Goal: Task Accomplishment & Management: Manage account settings

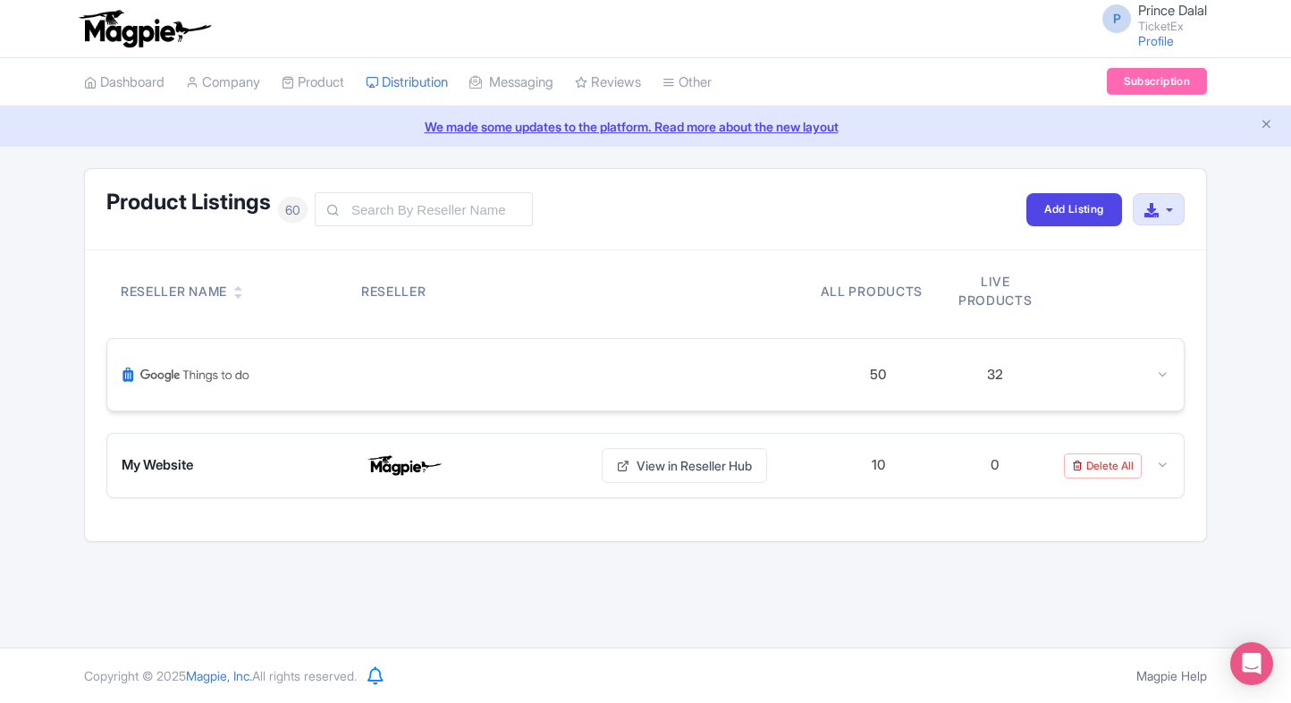
click at [712, 376] on div at bounding box center [471, 374] width 698 height 43
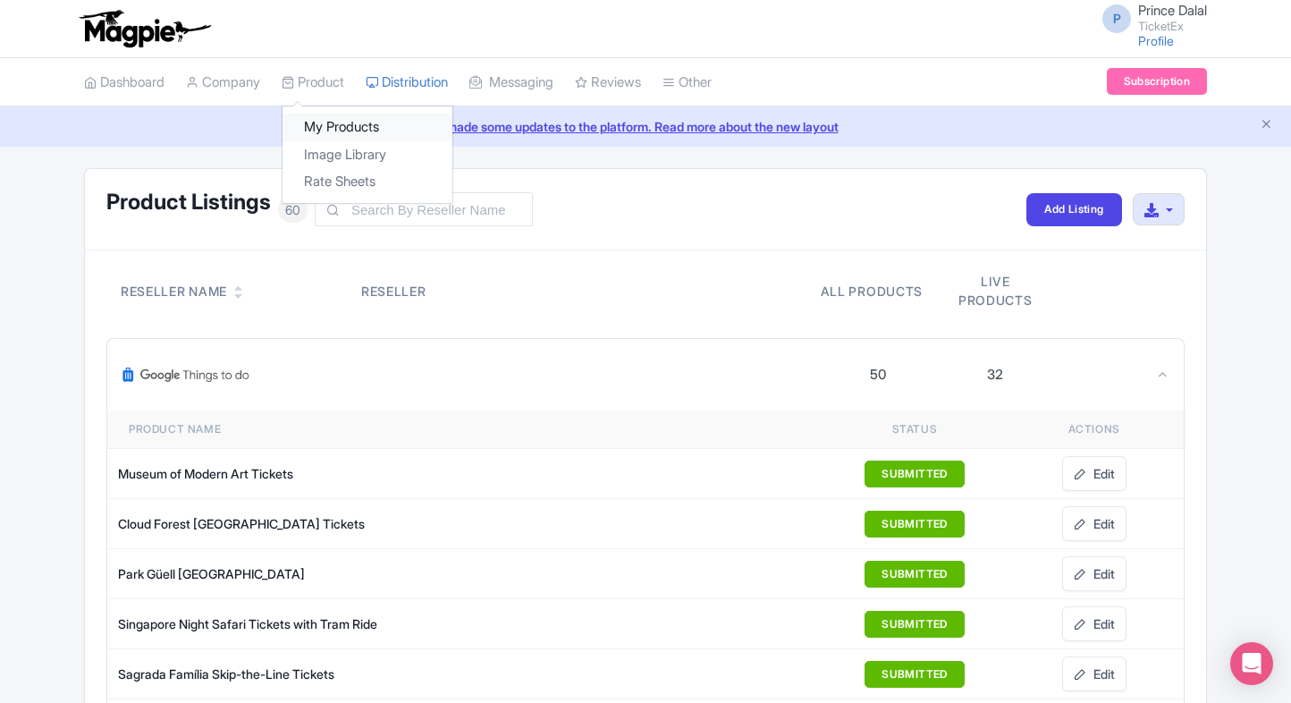
click at [322, 116] on link "My Products" at bounding box center [368, 128] width 170 height 28
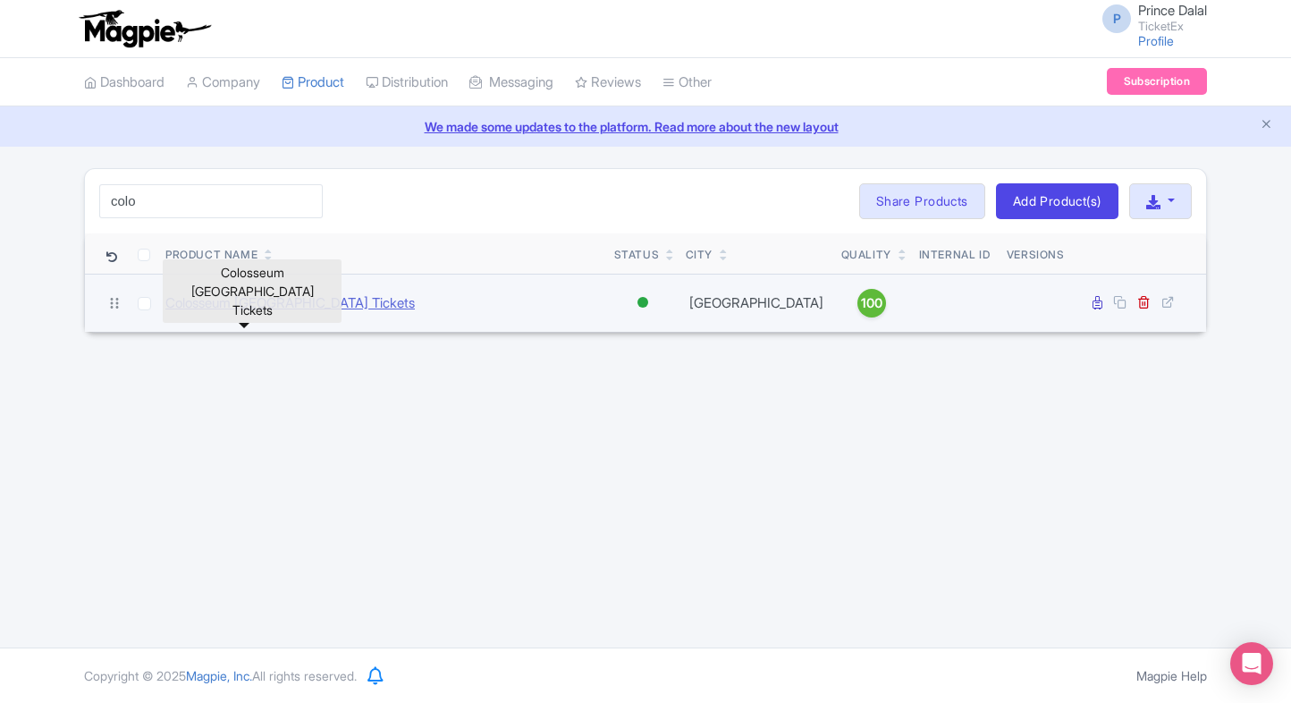
type input "colo"
click at [189, 301] on link "Colosseum [GEOGRAPHIC_DATA] Tickets" at bounding box center [290, 303] width 250 height 21
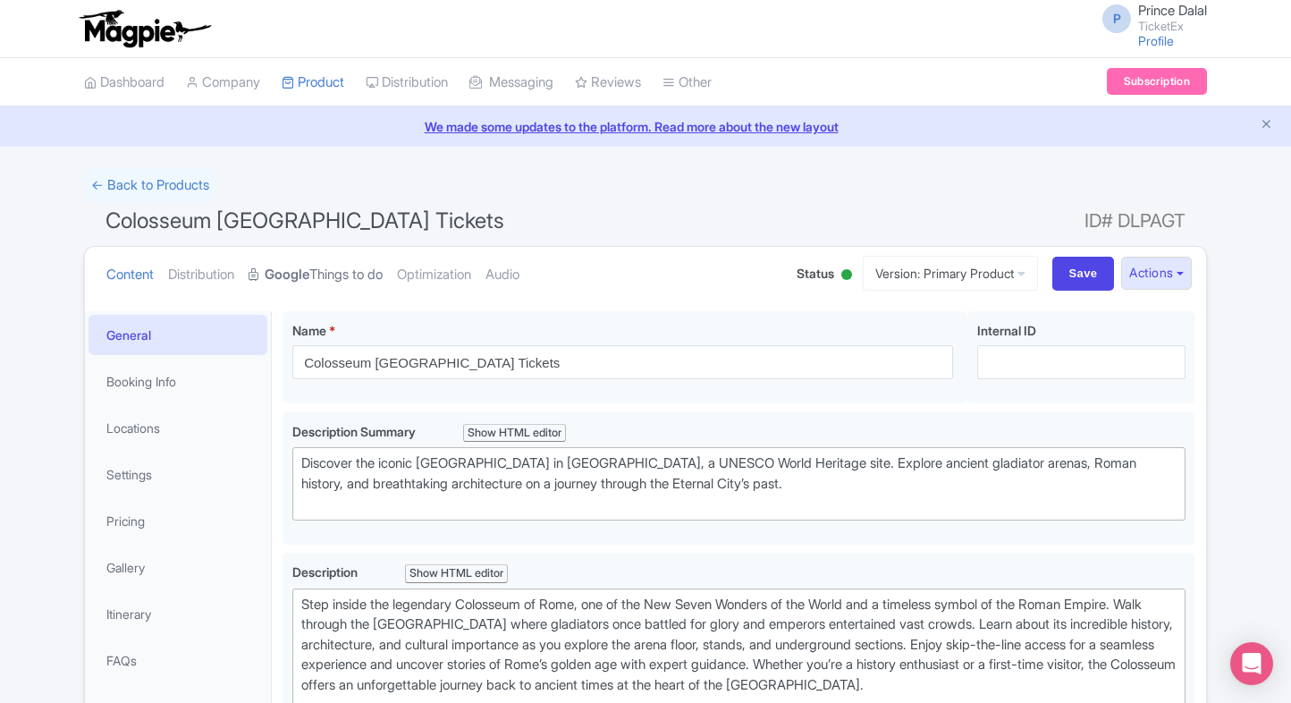
click at [309, 274] on strong "Google" at bounding box center [287, 275] width 45 height 21
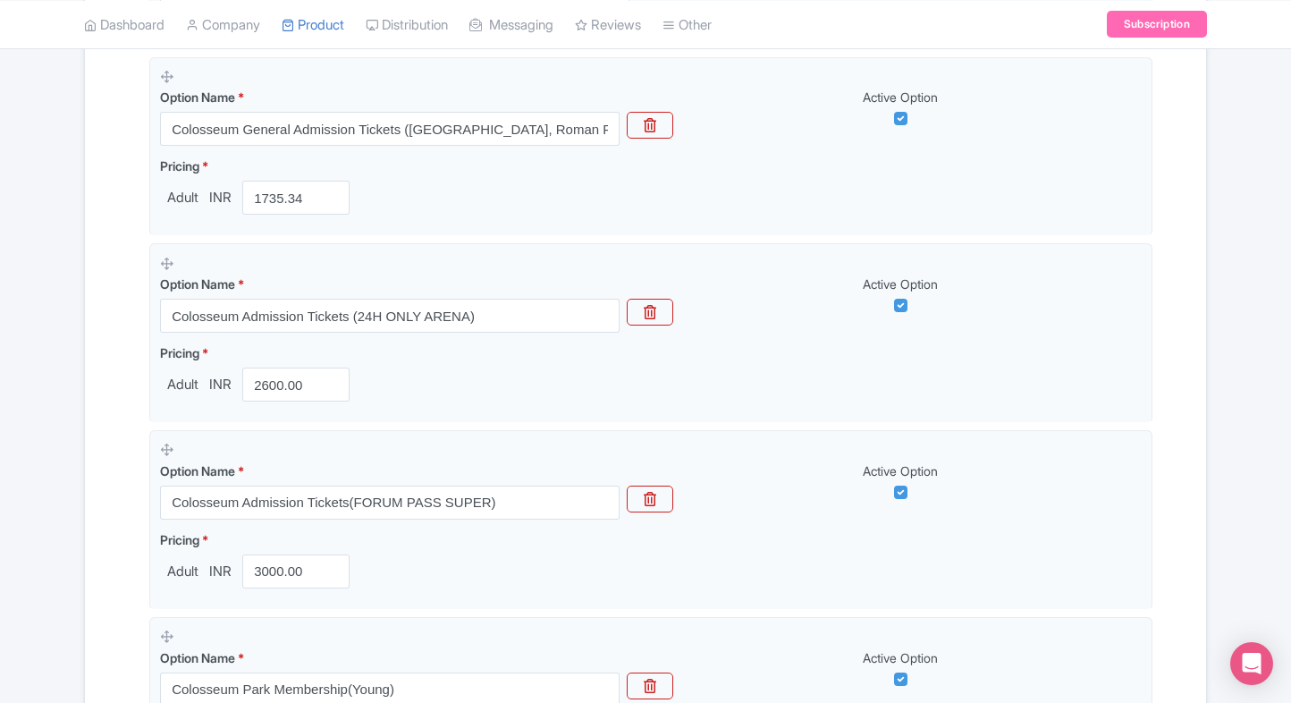
scroll to position [582, 0]
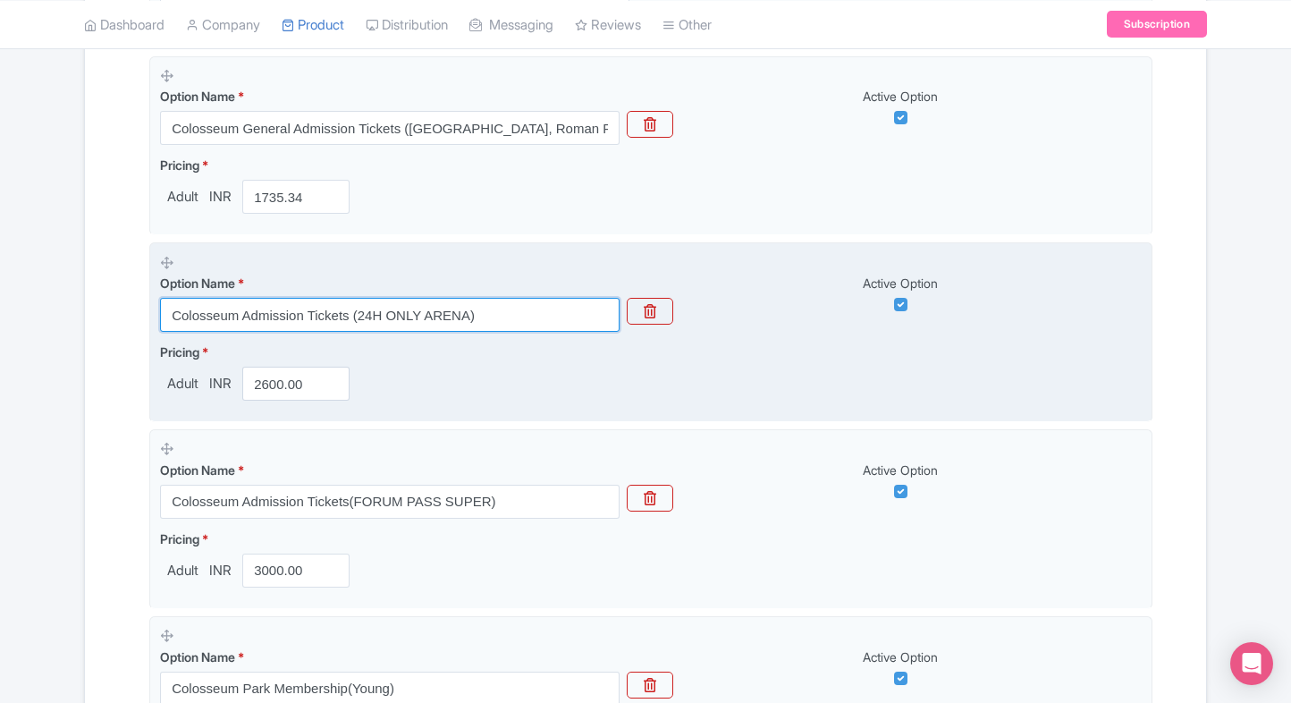
click at [318, 322] on input "Colosseum Admission Tickets (24H ONLY ARENA)" at bounding box center [390, 315] width 460 height 34
paste input "+ Roman Forum, Palatine, and Imperial Forums"
type input "Colosseum + Roman Forum, Palatine, and Imperial Forums"
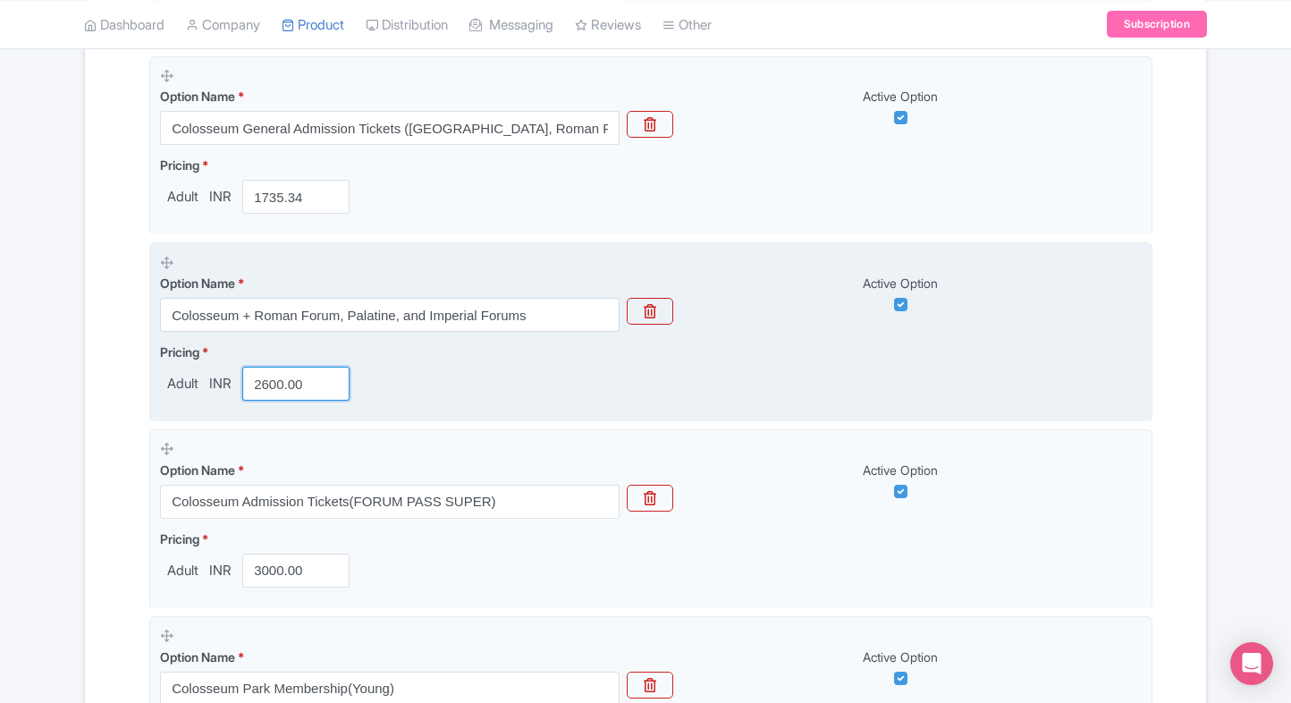
click at [265, 377] on input "2600.00" at bounding box center [295, 384] width 107 height 34
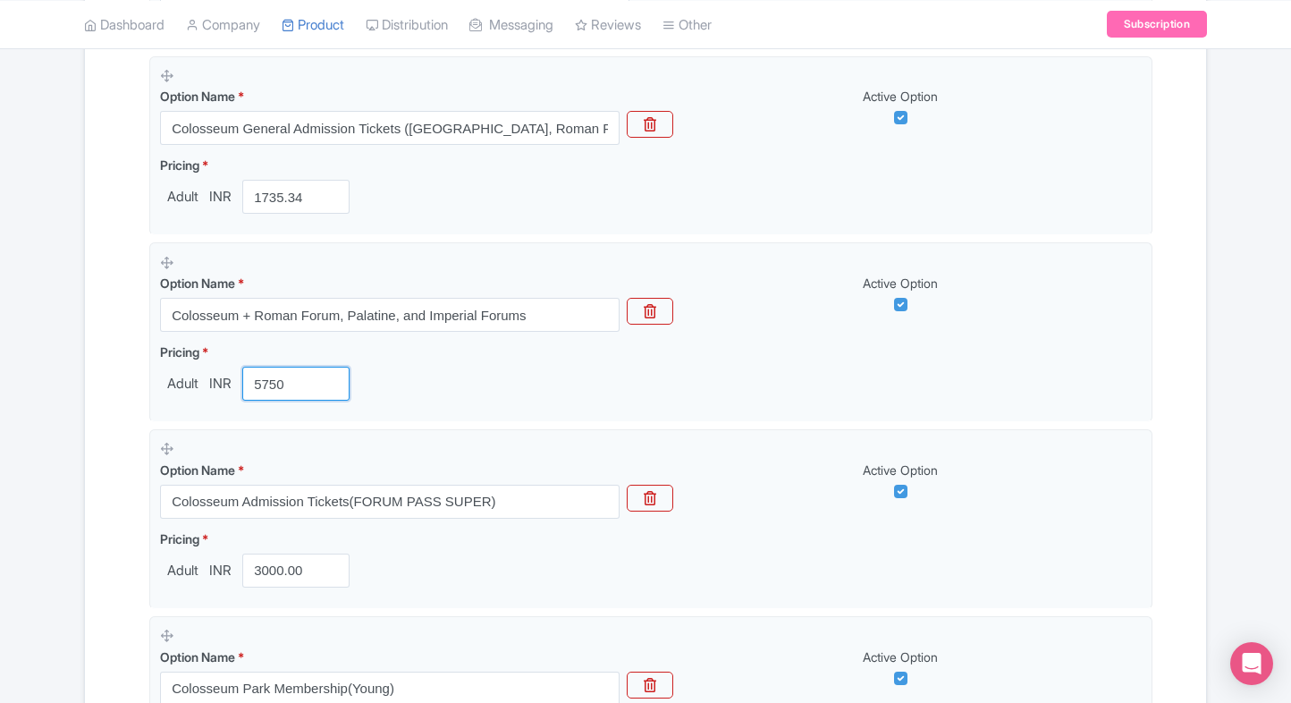
type input "5750"
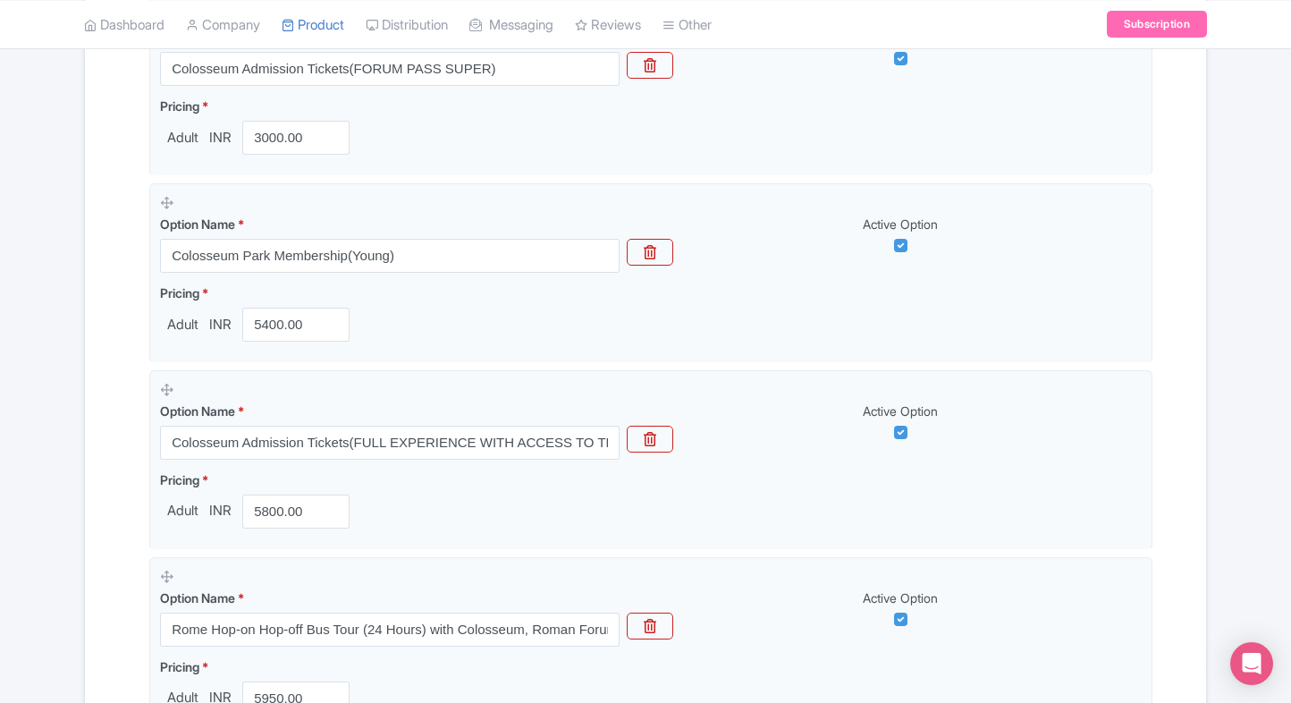
scroll to position [1096, 0]
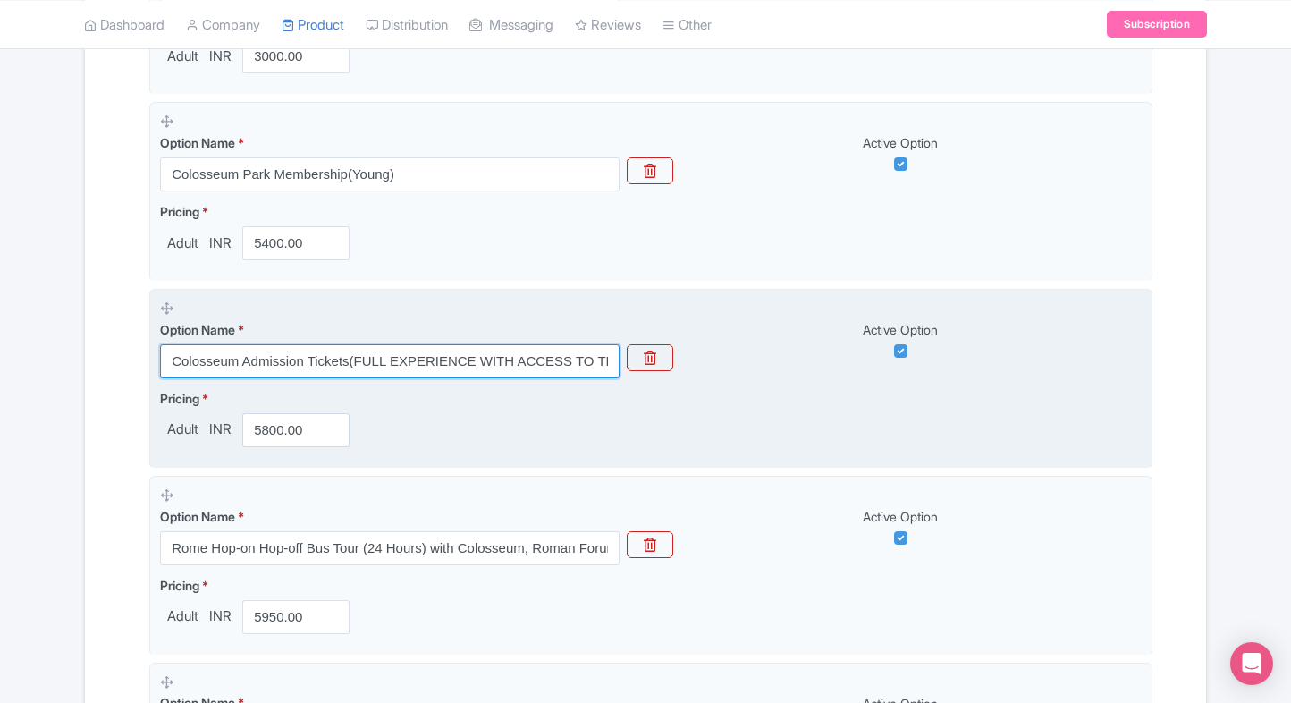
click at [483, 349] on input "Colosseum Admission Tickets(FULL EXPERIENCE WITH ACCESS TO THE [GEOGRAPHIC_DATA…" at bounding box center [390, 361] width 460 height 34
paste input "+ [GEOGRAPHIC_DATA] & Galleria [PERSON_NAME]"
type input "Colosseum + [GEOGRAPHIC_DATA] & [GEOGRAPHIC_DATA][PERSON_NAME]"
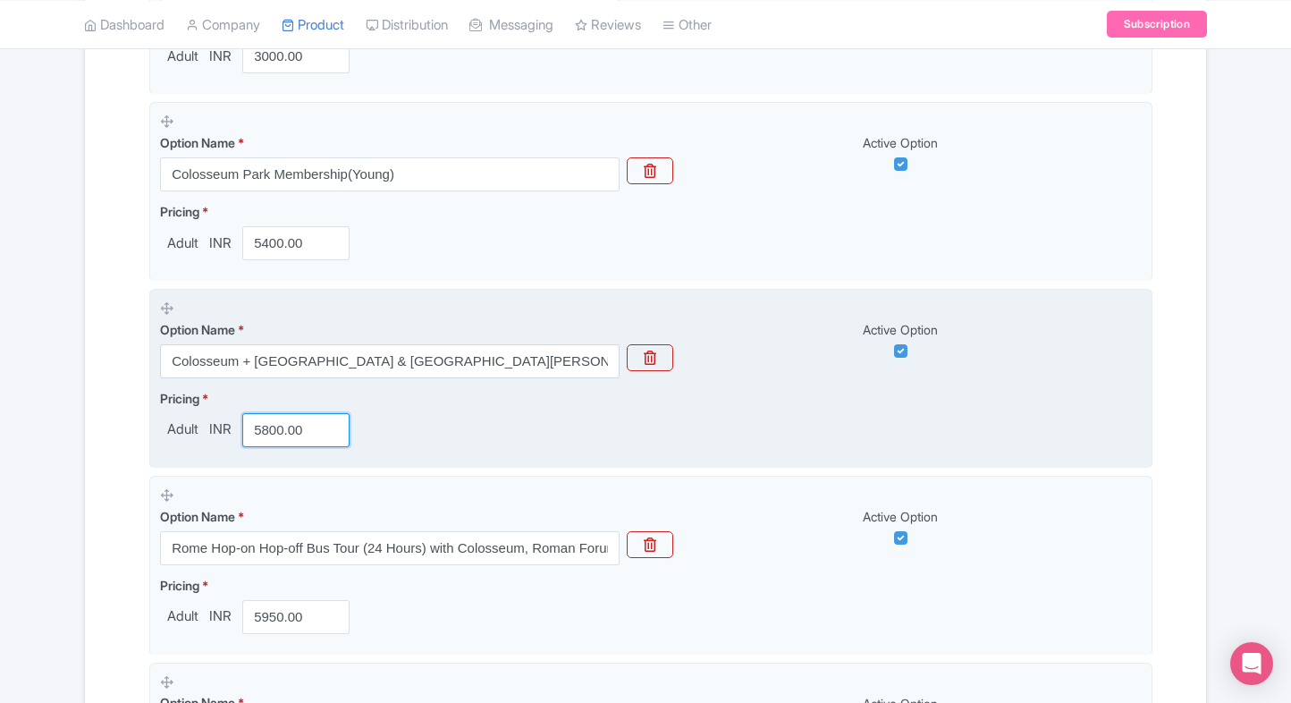
click at [281, 423] on input "5800.00" at bounding box center [295, 430] width 107 height 34
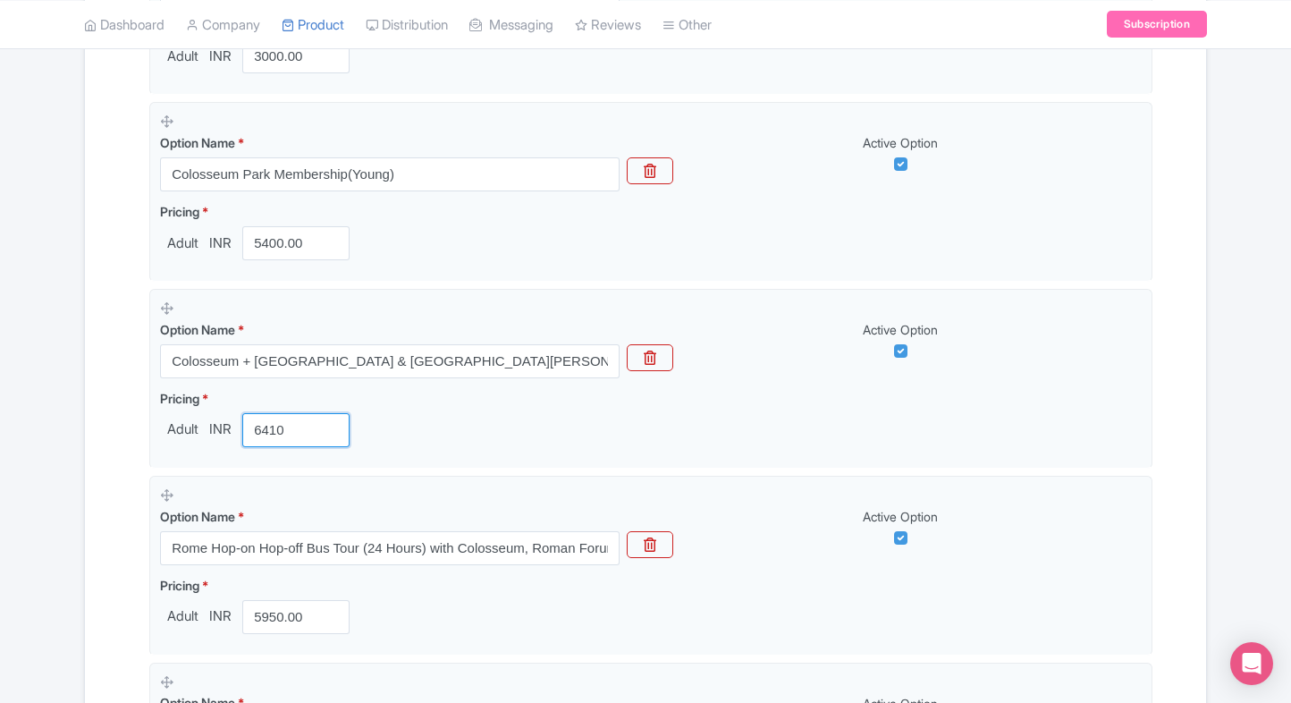
type input "6410"
click at [39, 456] on div "← Back to Products Colosseum Rome Tickets ID# DLPAGT Content Distribution Googl…" at bounding box center [645, 229] width 1291 height 2314
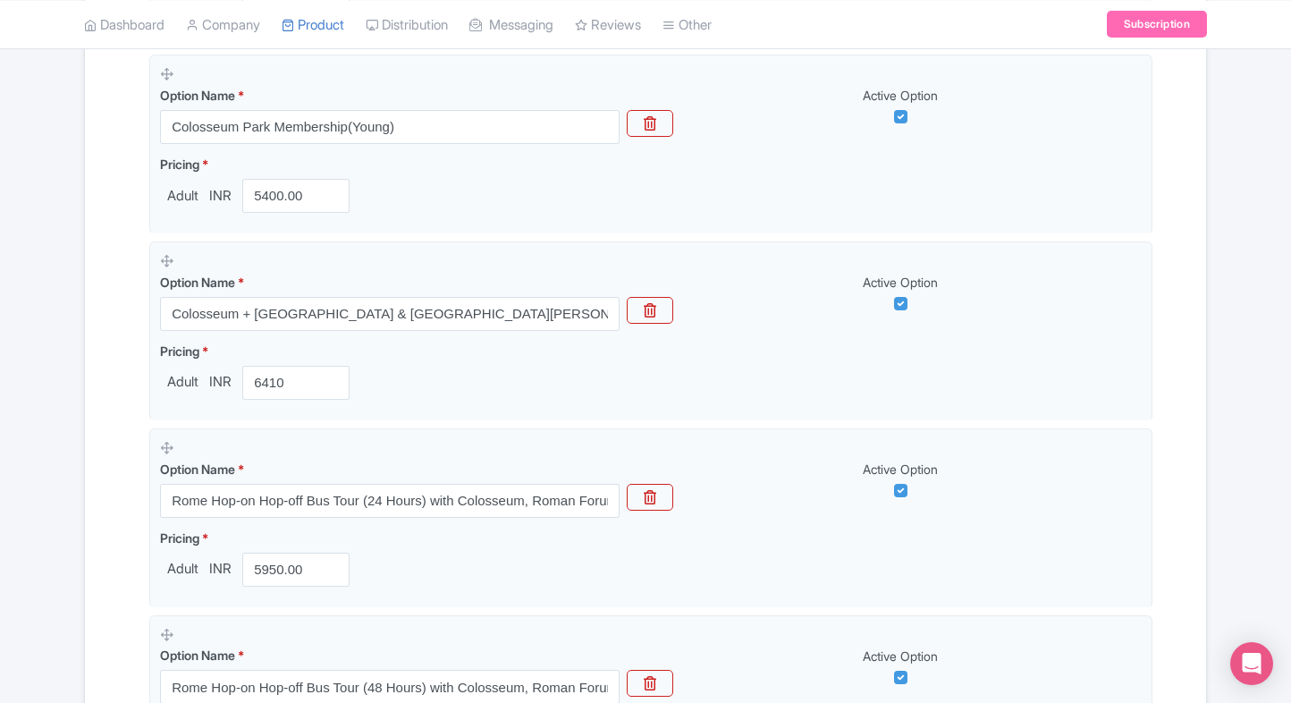
scroll to position [1134, 0]
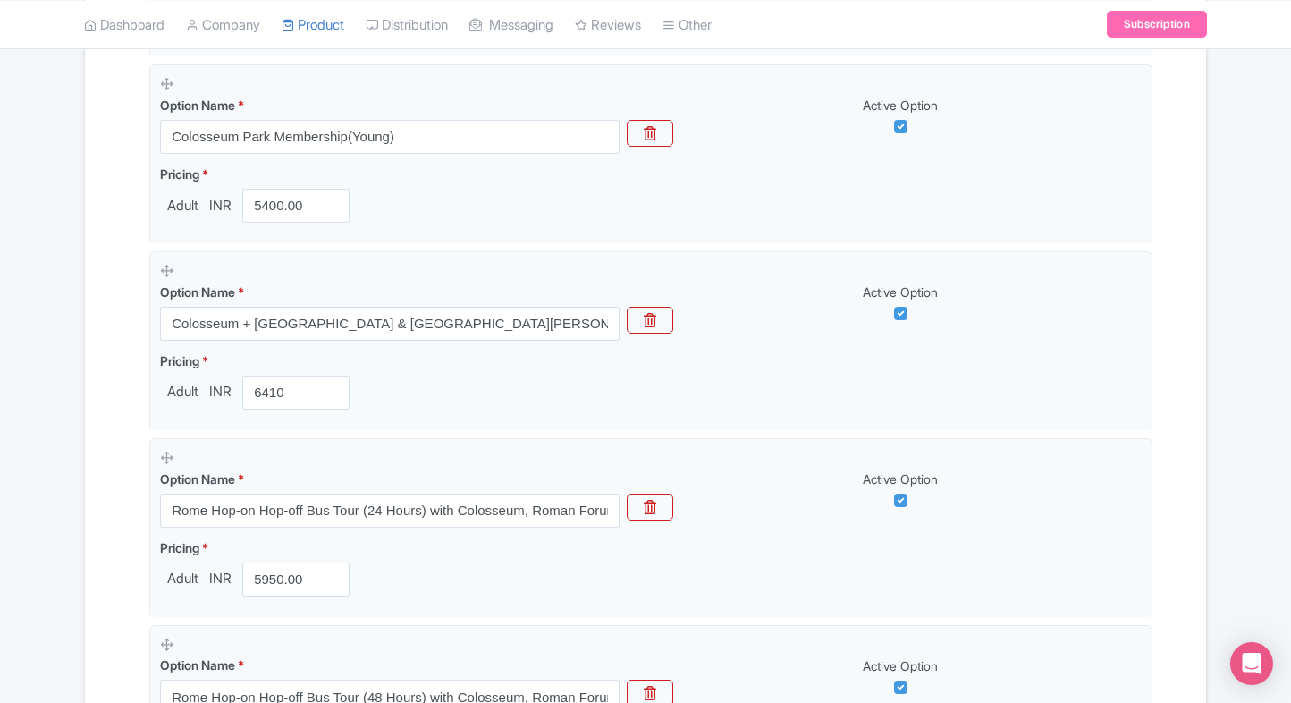
click at [39, 456] on div "← Back to Products Colosseum Rome Tickets ID# DLPAGT Content Distribution Googl…" at bounding box center [645, 191] width 1291 height 2314
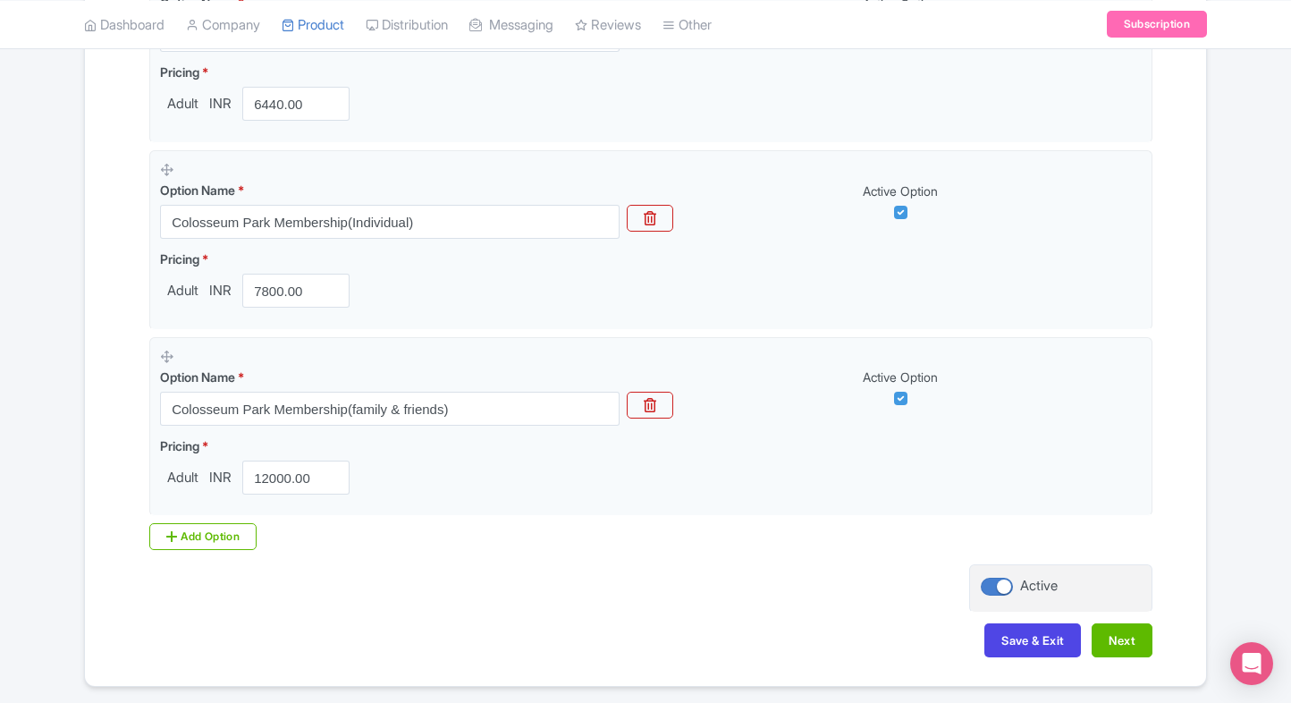
scroll to position [1852, 0]
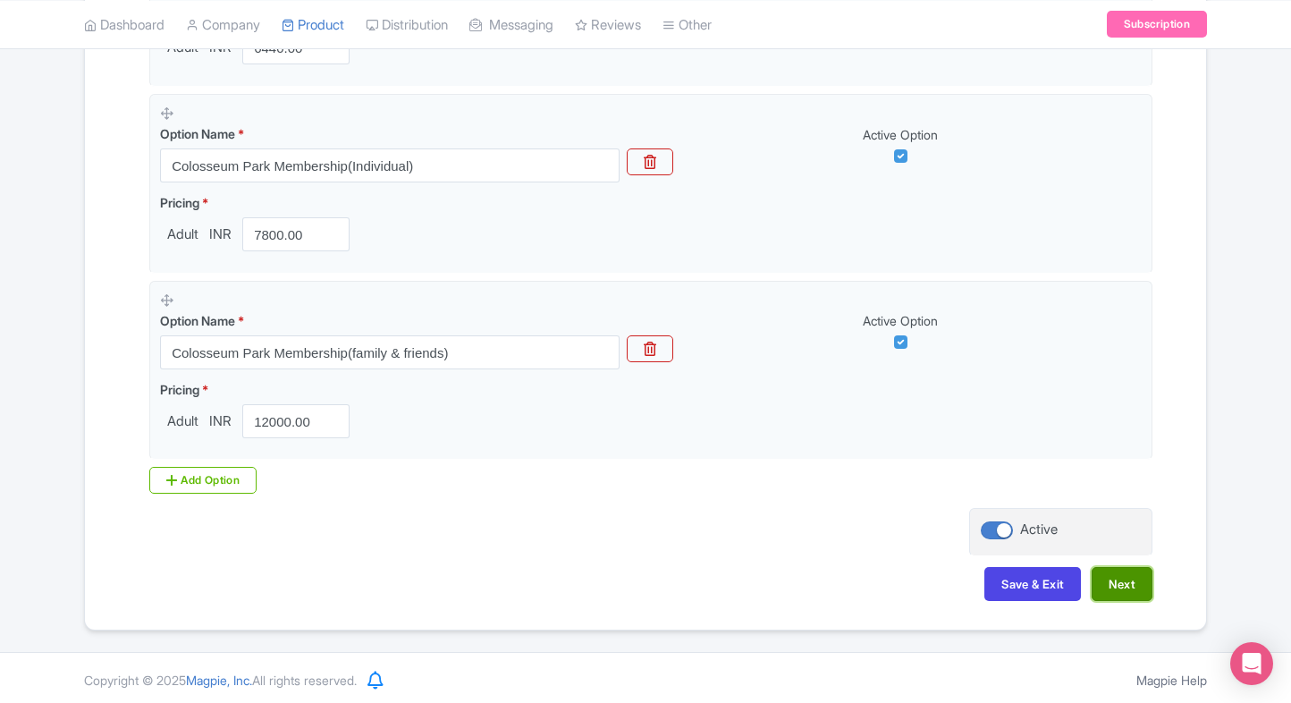
click at [1129, 588] on button "Next" at bounding box center [1122, 584] width 61 height 34
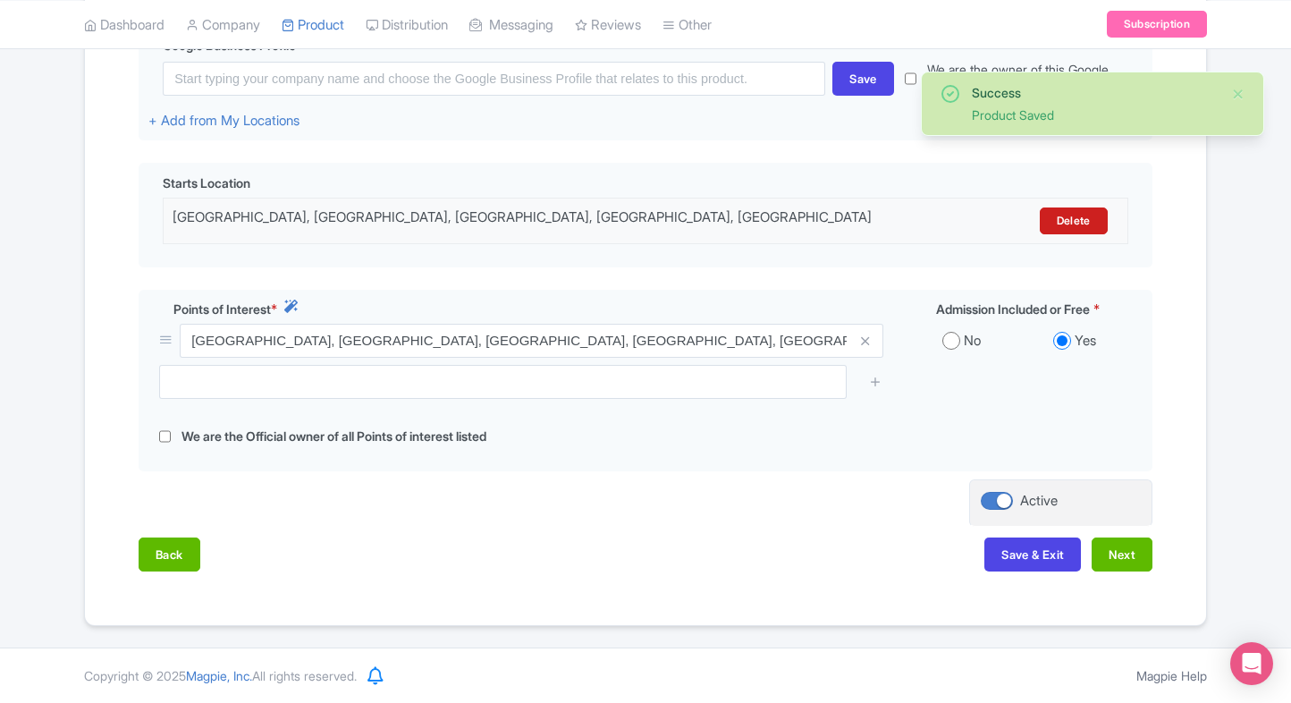
scroll to position [461, 0]
click at [1126, 548] on button "Next" at bounding box center [1122, 555] width 61 height 34
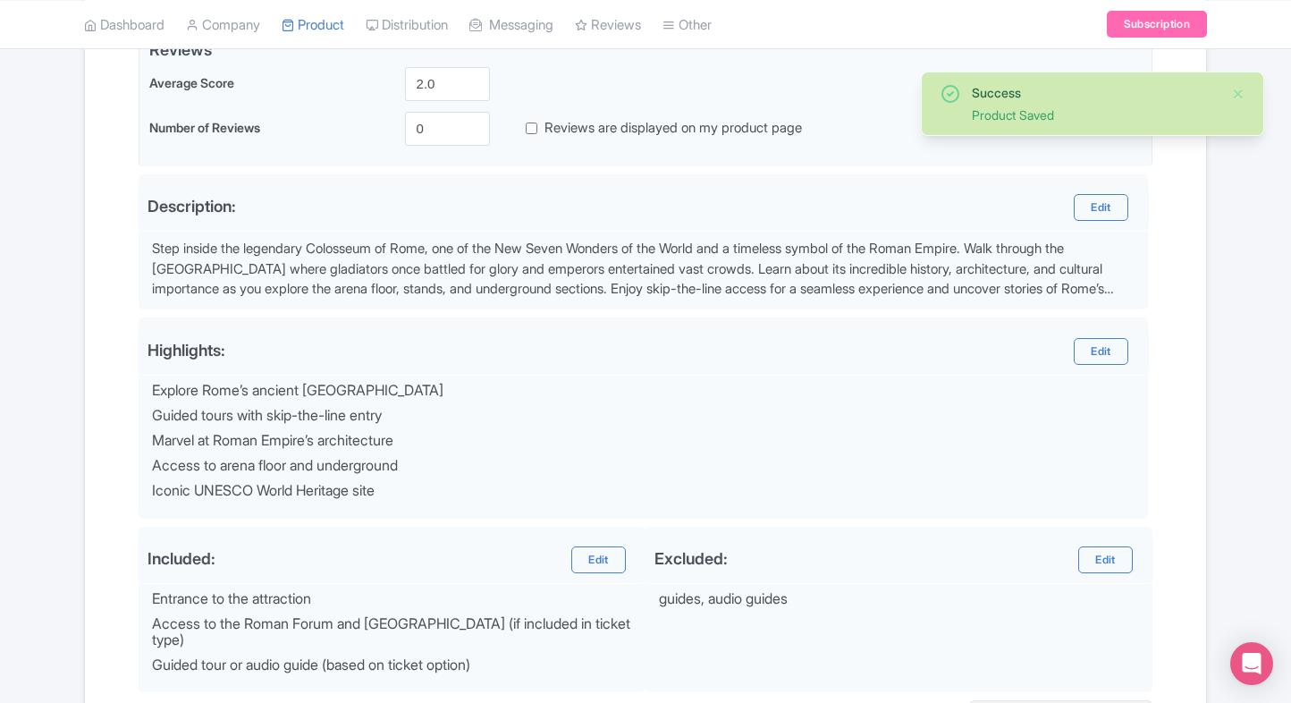
scroll to position [638, 0]
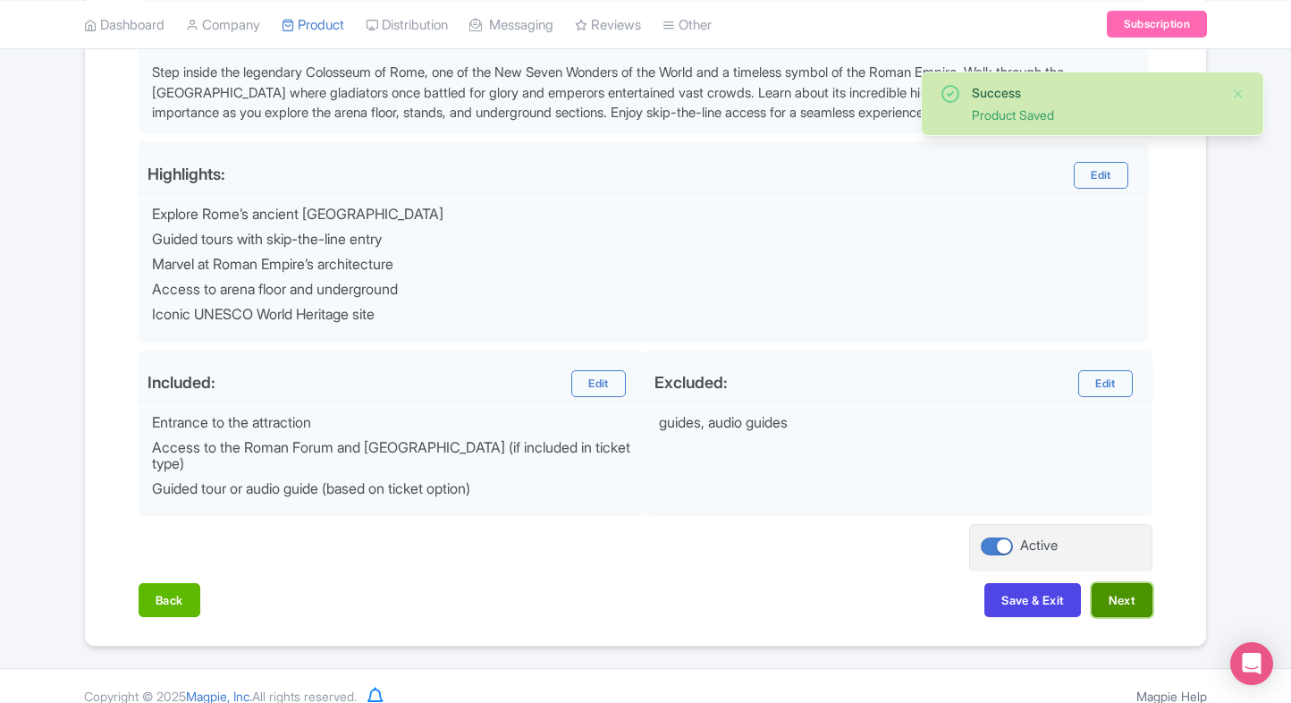
click at [1103, 587] on button "Next" at bounding box center [1122, 600] width 61 height 34
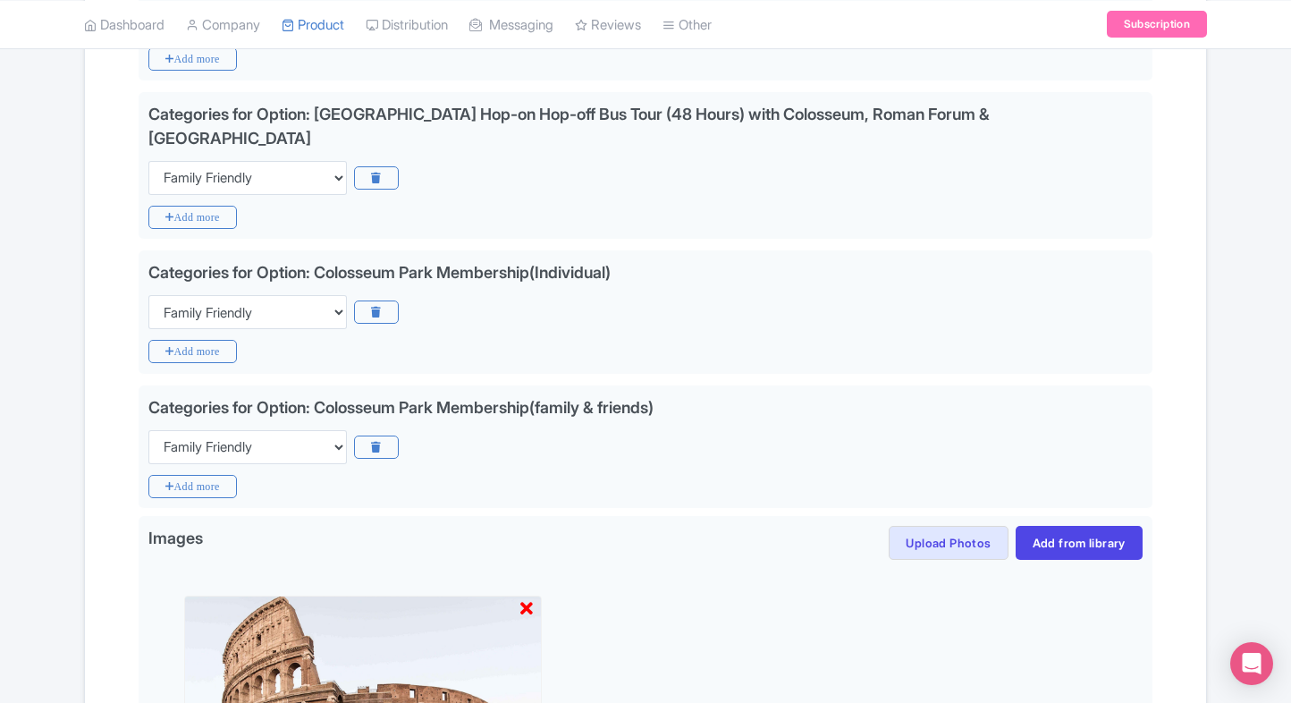
scroll to position [1630, 0]
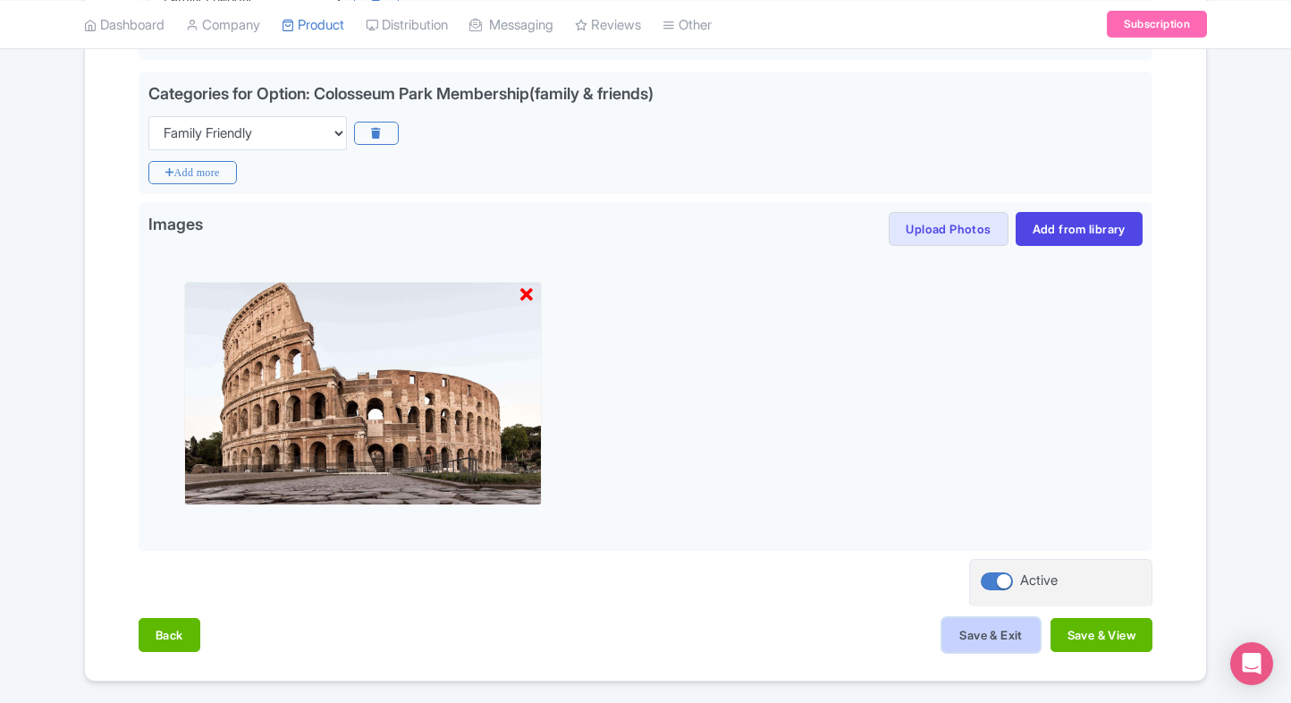
click at [977, 618] on button "Save & Exit" at bounding box center [991, 635] width 97 height 34
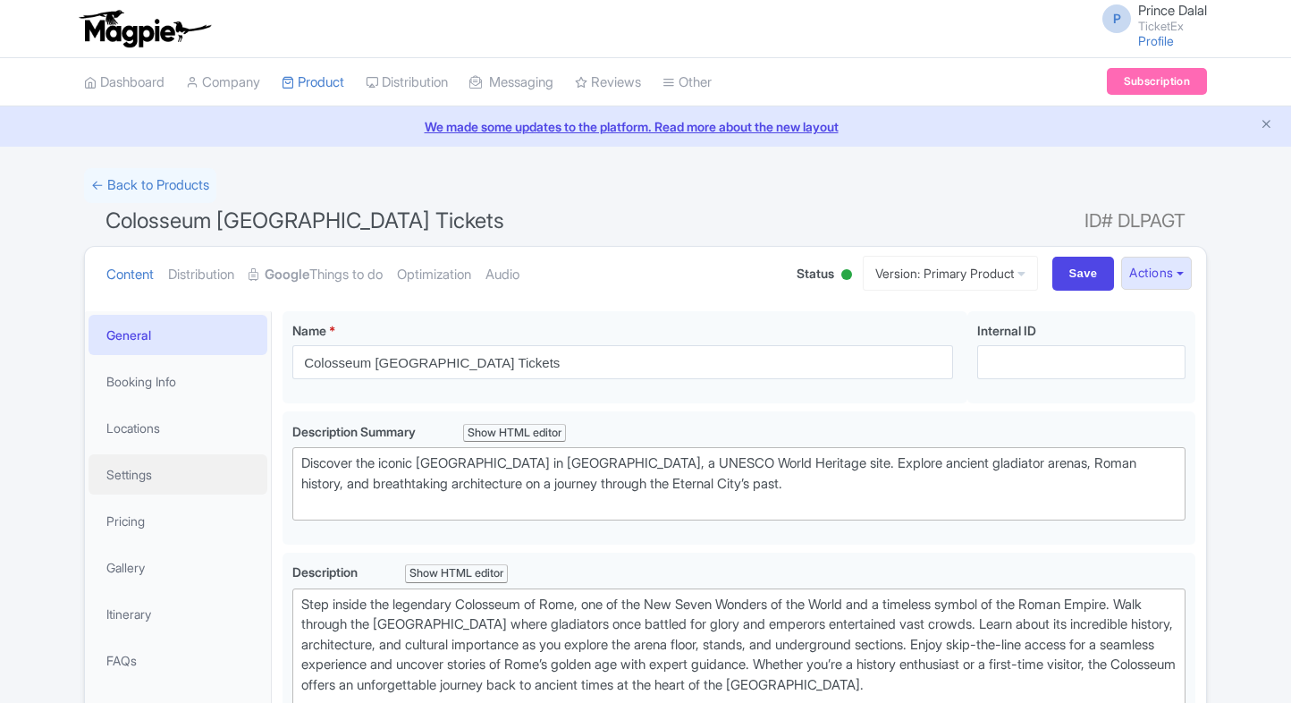
click at [157, 456] on link "Settings" at bounding box center [178, 474] width 179 height 40
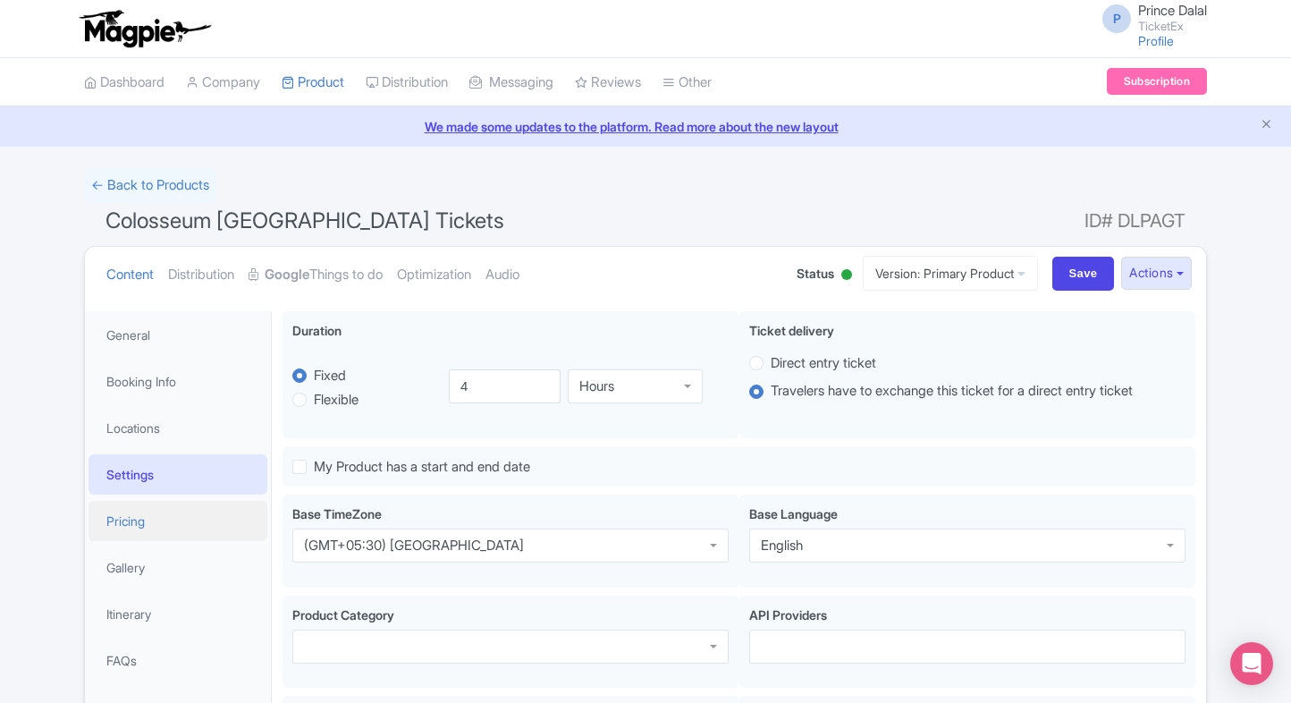
click at [154, 504] on link "Pricing" at bounding box center [178, 521] width 179 height 40
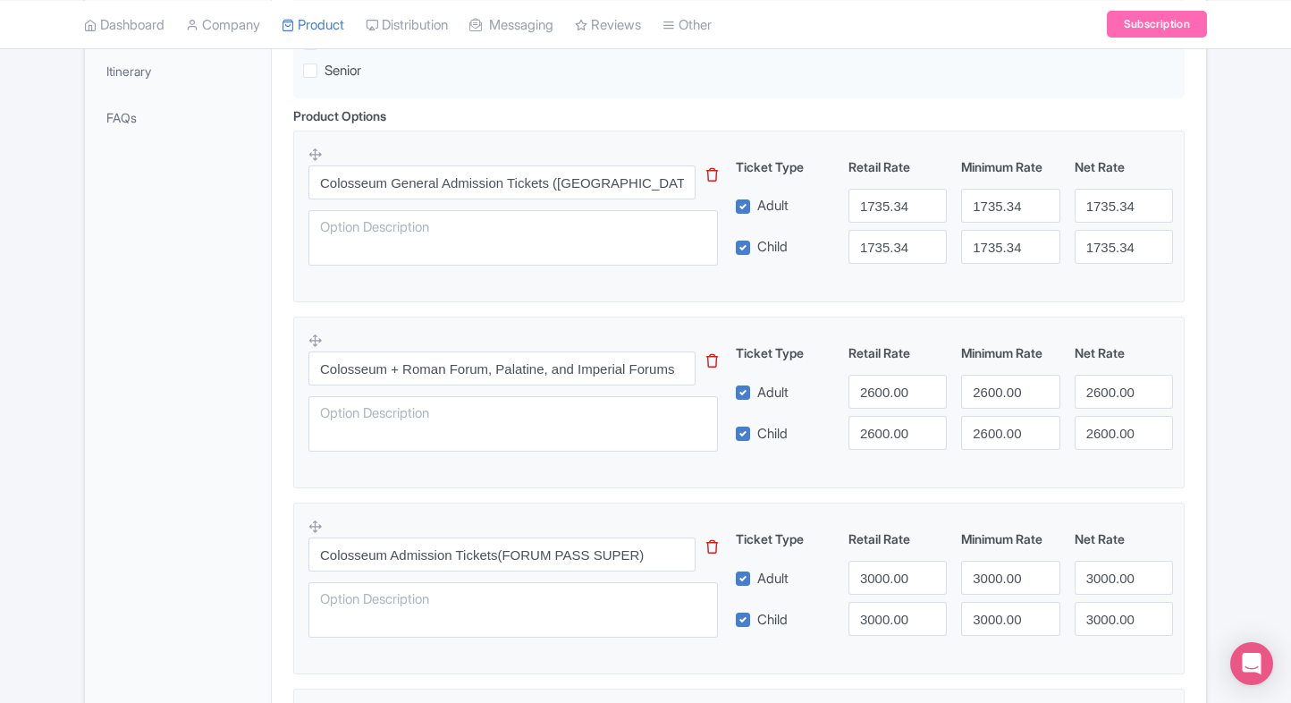
scroll to position [550, 0]
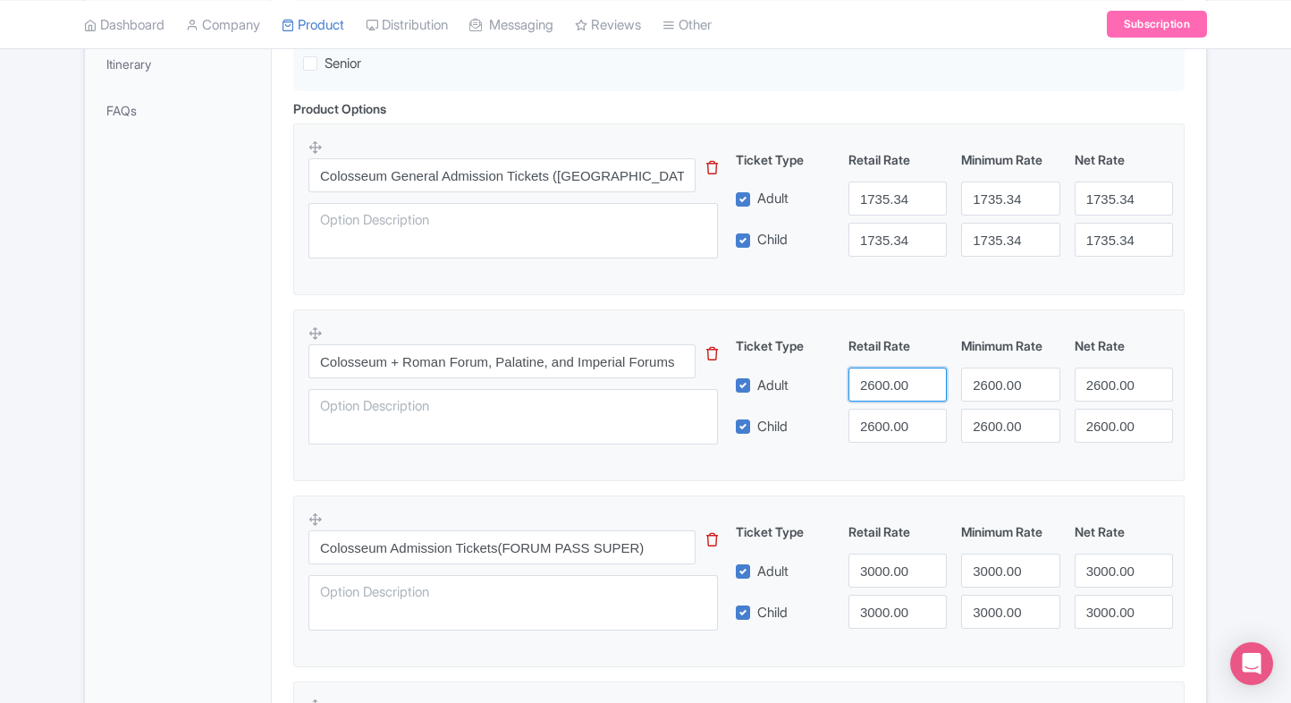
click at [876, 381] on input "2600.00" at bounding box center [898, 385] width 98 height 34
type input "5750"
click at [892, 422] on input "2600.00" at bounding box center [898, 426] width 98 height 34
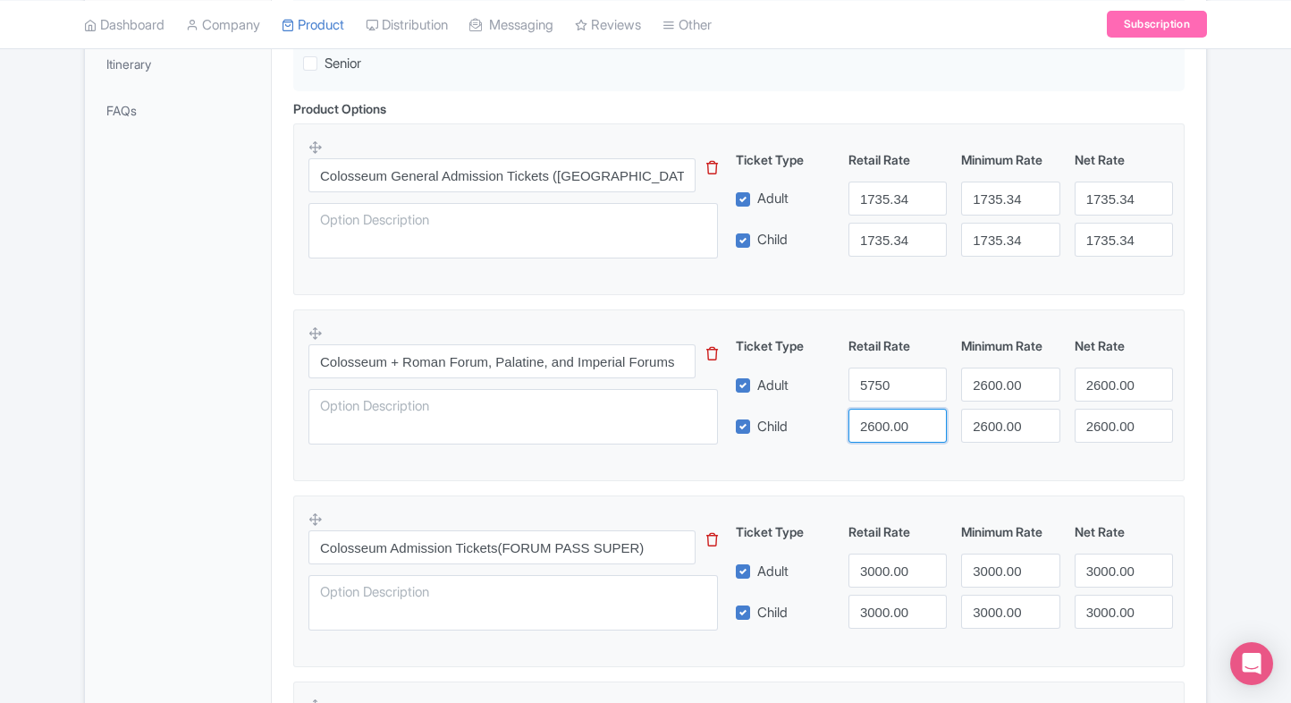
click at [892, 422] on input "2600.00" at bounding box center [898, 426] width 98 height 34
paste input "575"
type input "5750"
click at [1026, 377] on input "2600.00" at bounding box center [1010, 385] width 98 height 34
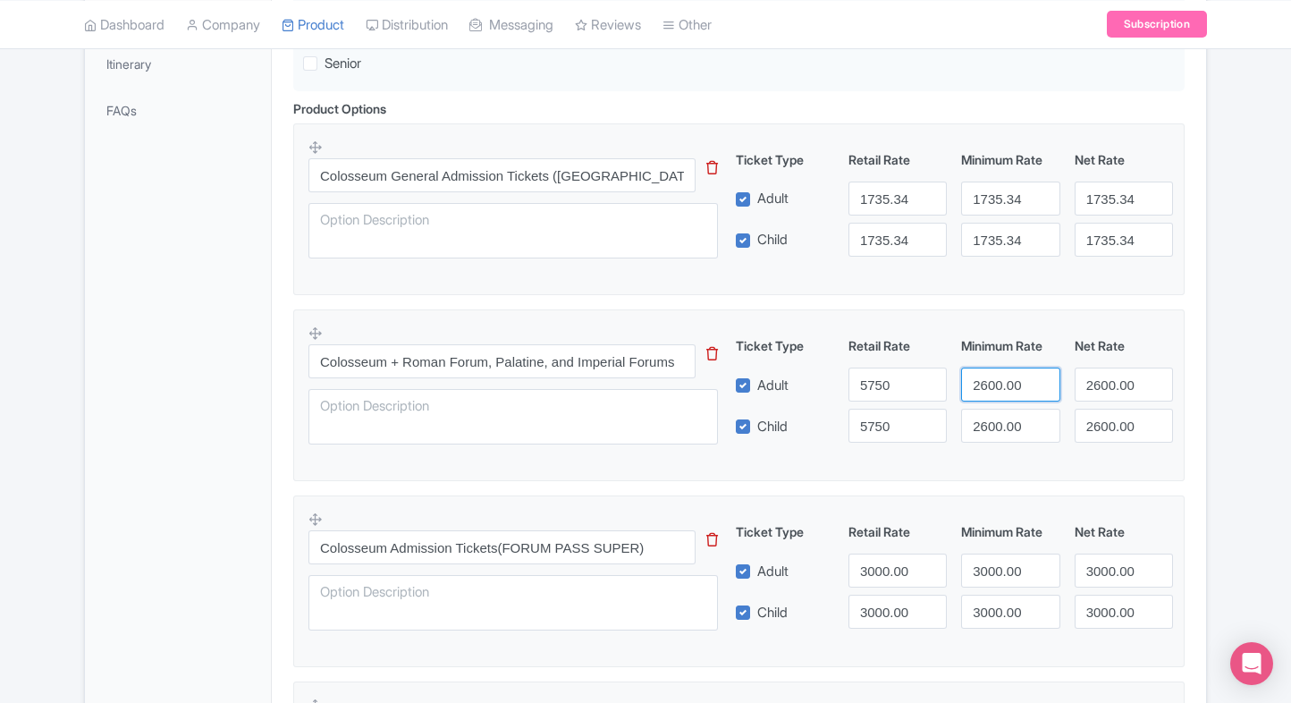
click at [1026, 377] on input "2600.00" at bounding box center [1010, 385] width 98 height 34
paste input "5750"
paste input "number"
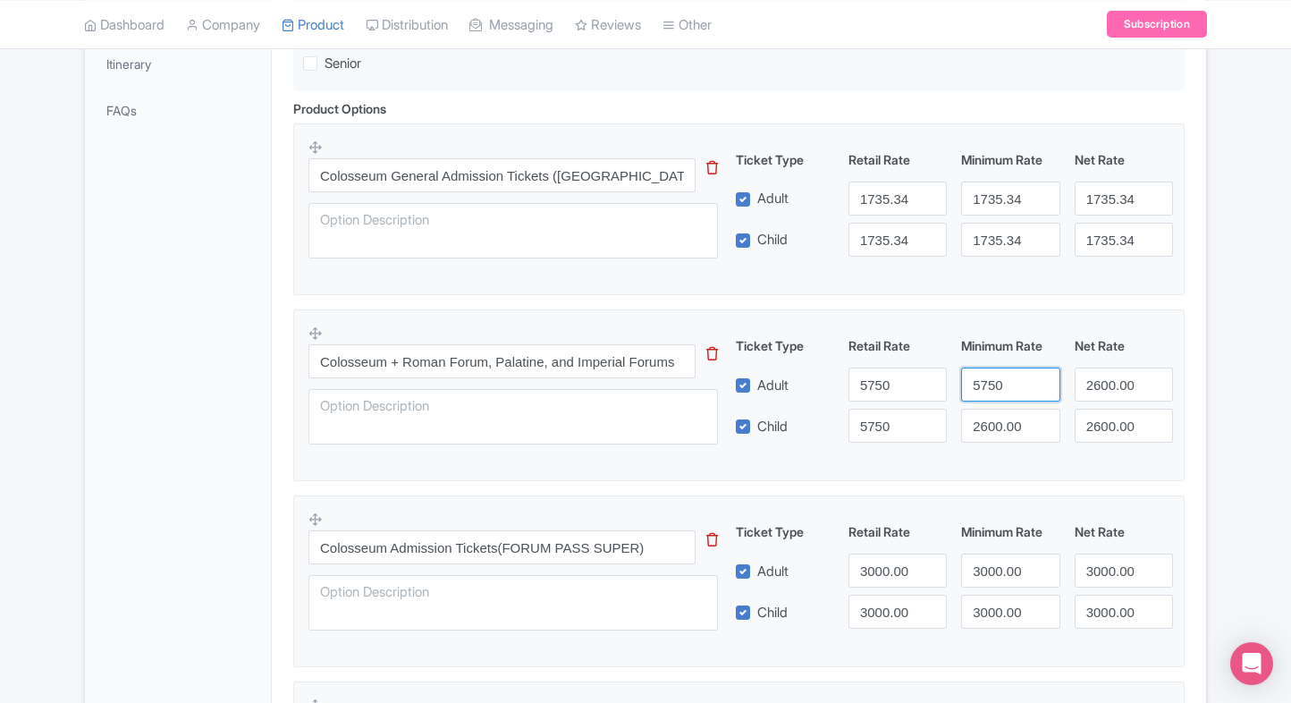
type input "5750"
click at [991, 430] on input "2600.00" at bounding box center [1010, 426] width 98 height 34
paste input "575"
type input "5750"
click at [1136, 402] on div "Ticket Type Retail Rate Minimum Rate Net Rate Adult 5750 5750 2600.00 Child 575…" at bounding box center [955, 389] width 431 height 106
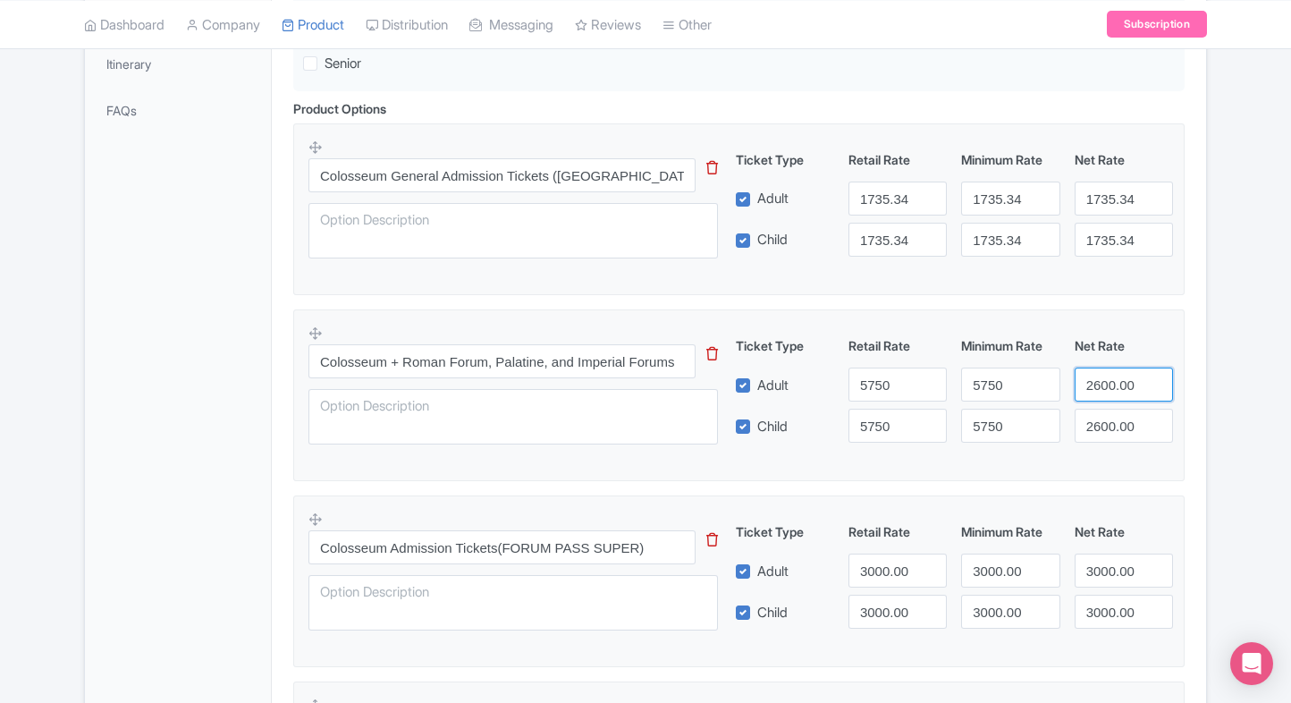
click at [1127, 391] on input "2600.00" at bounding box center [1124, 385] width 98 height 34
paste input "575"
type input "5750"
click at [1103, 423] on input "2600.00" at bounding box center [1124, 426] width 98 height 34
paste input "575"
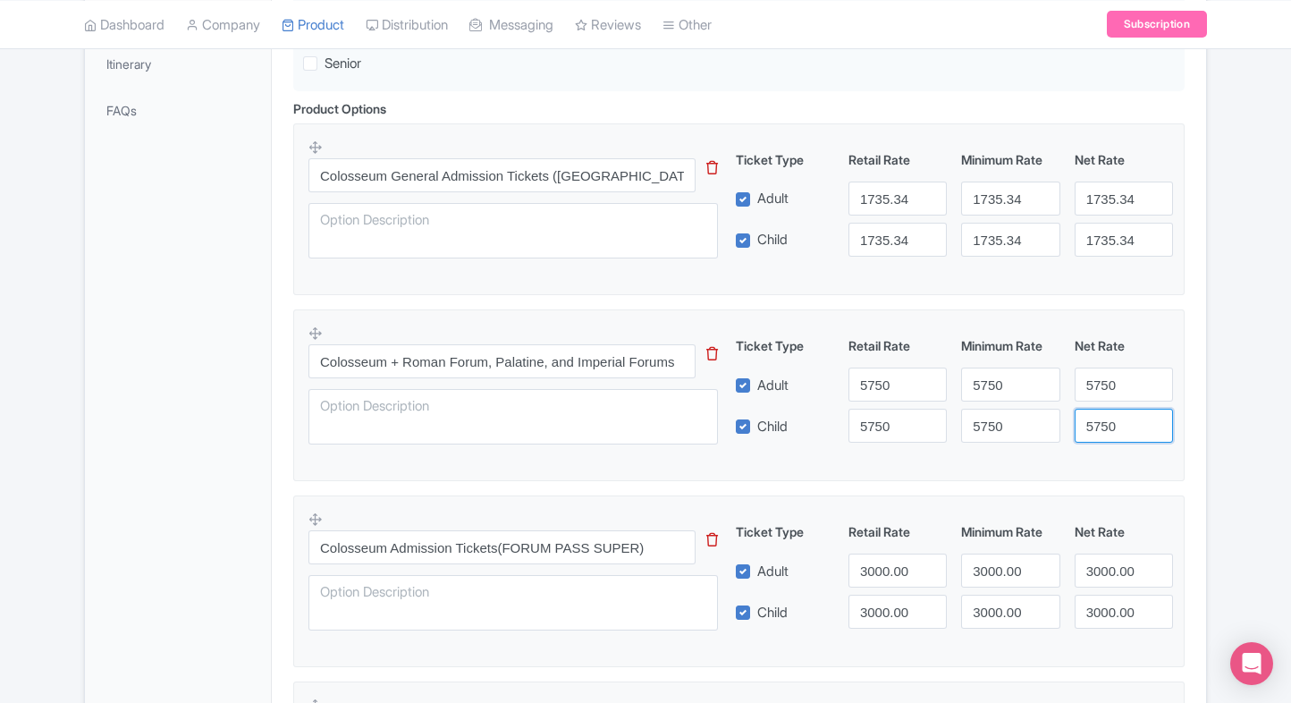
type input "5750"
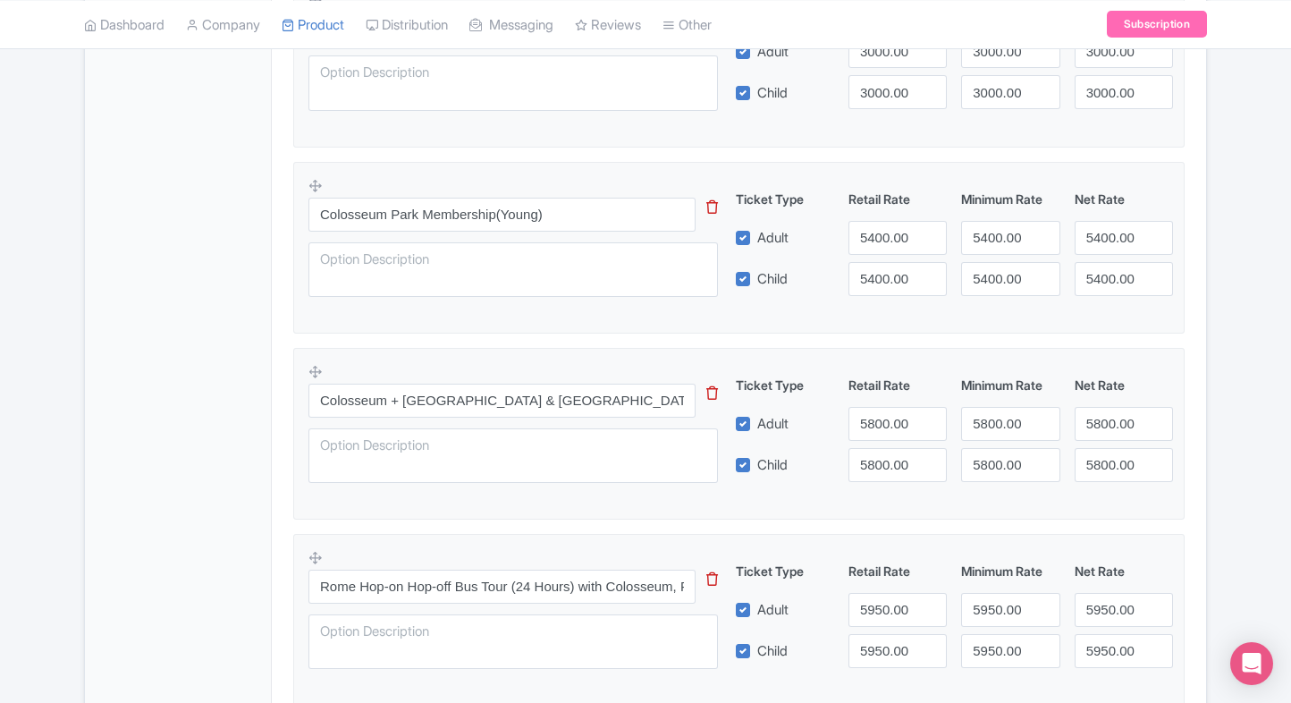
scroll to position [1071, 0]
click at [876, 419] on input "5800.00" at bounding box center [898, 422] width 98 height 34
type input "6410"
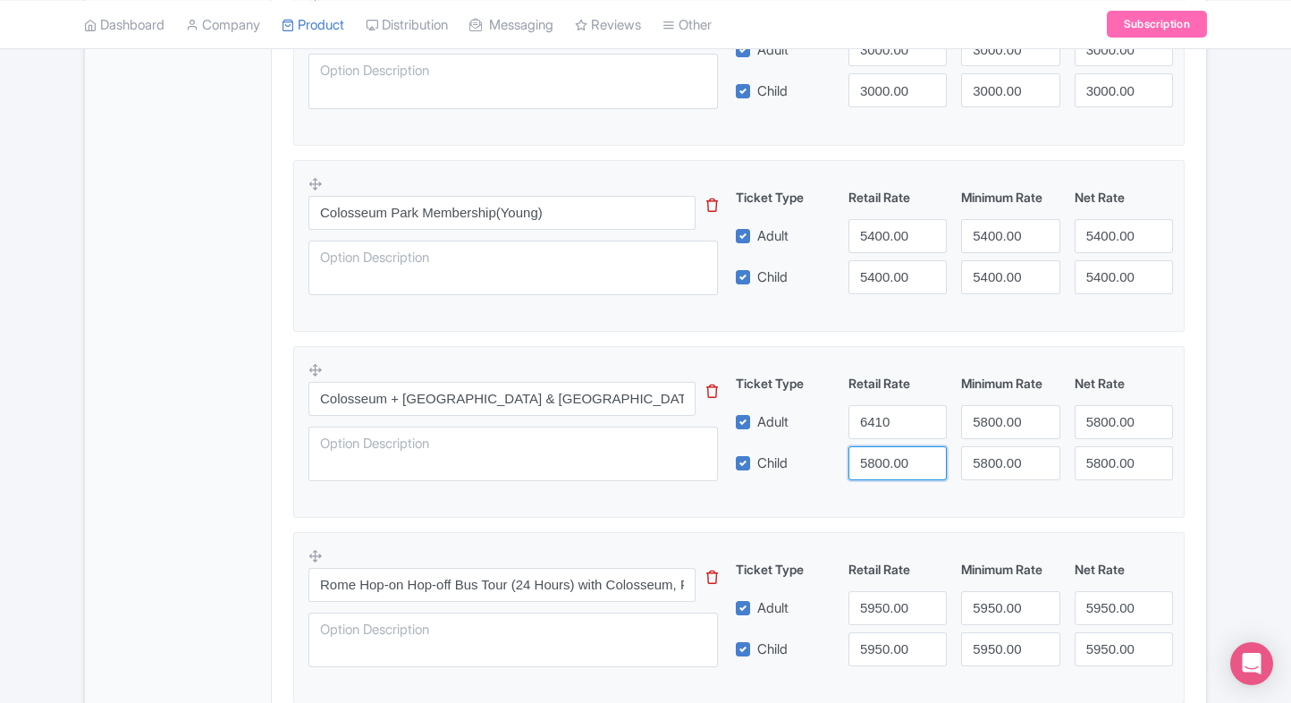
click at [869, 446] on input "5800.00" at bounding box center [898, 463] width 98 height 34
paste input "641"
type input "6410"
click at [986, 424] on input "5800.00" at bounding box center [1010, 422] width 98 height 34
paste input "641"
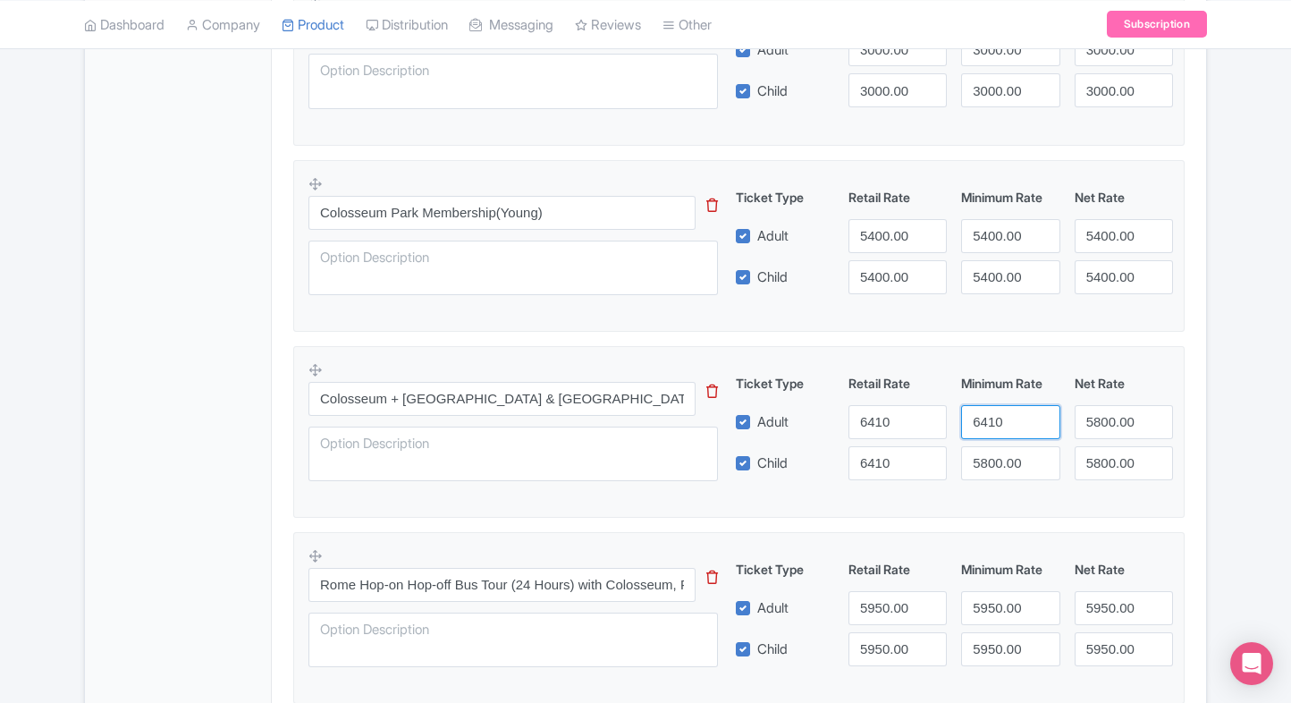
type input "6410"
click at [991, 462] on input "5800.00" at bounding box center [1010, 463] width 98 height 34
paste input "641"
type input "6410"
click at [1104, 438] on div "Ticket Type Retail Rate Minimum Rate Net Rate Adult 6410 6410 5800.00 Child 641…" at bounding box center [955, 427] width 431 height 106
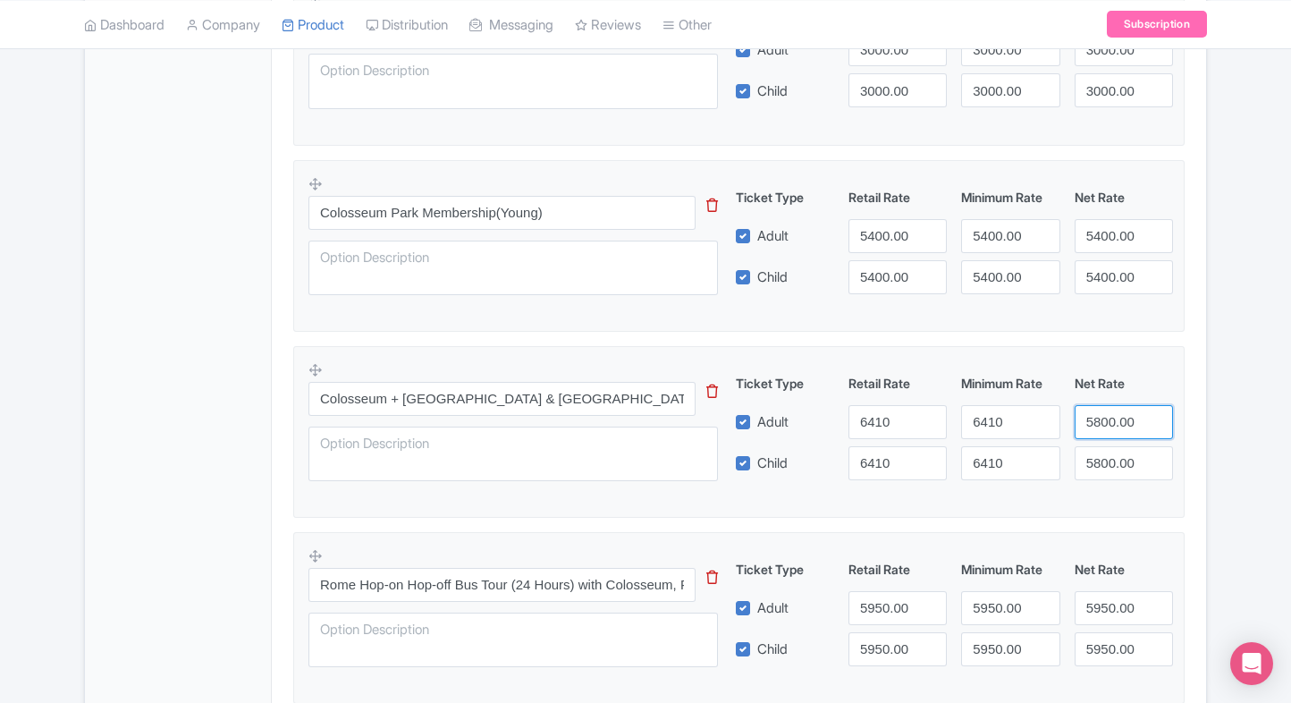
click at [1120, 413] on input "5800.00" at bounding box center [1124, 422] width 98 height 34
paste input "641"
type input "6410"
click at [1102, 461] on input "5800.00" at bounding box center [1124, 463] width 98 height 34
paste input "641"
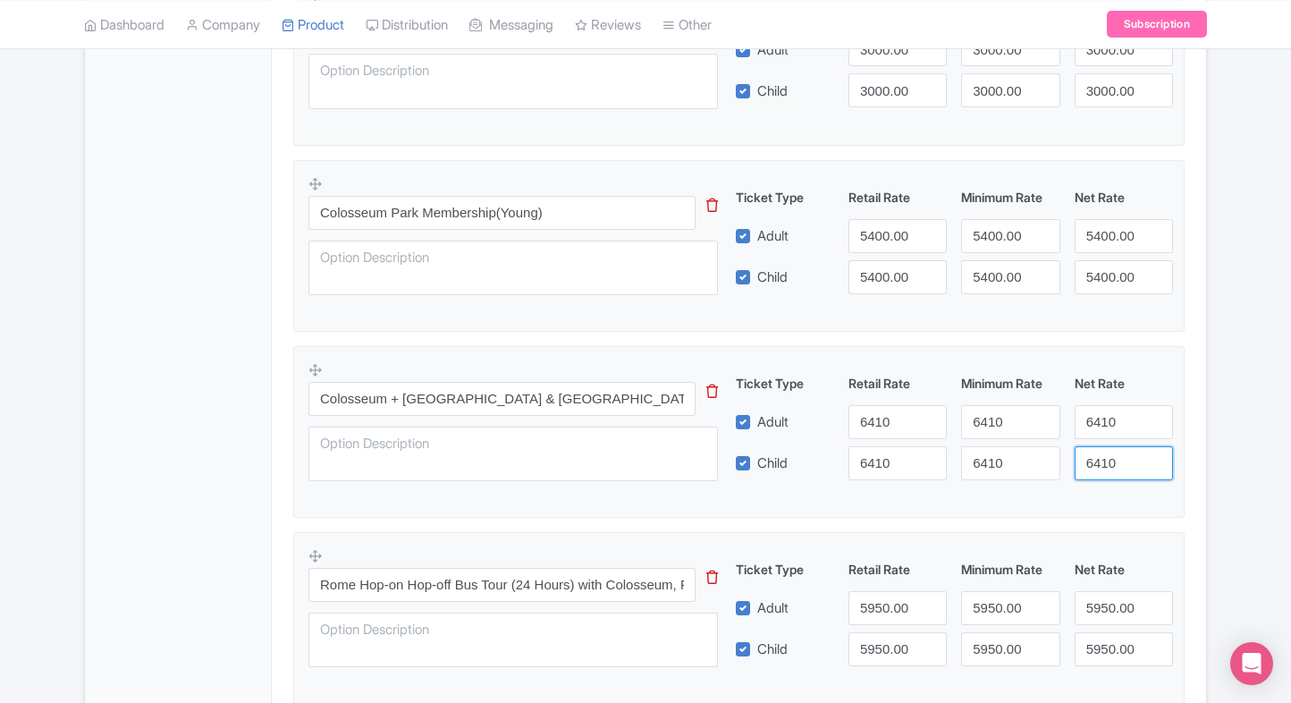
type input "6410"
click at [1205, 434] on div "Colosseum Rome Tickets Name * i Colosseum Rome Tickets Your product's name has …" at bounding box center [739, 306] width 935 height 2155
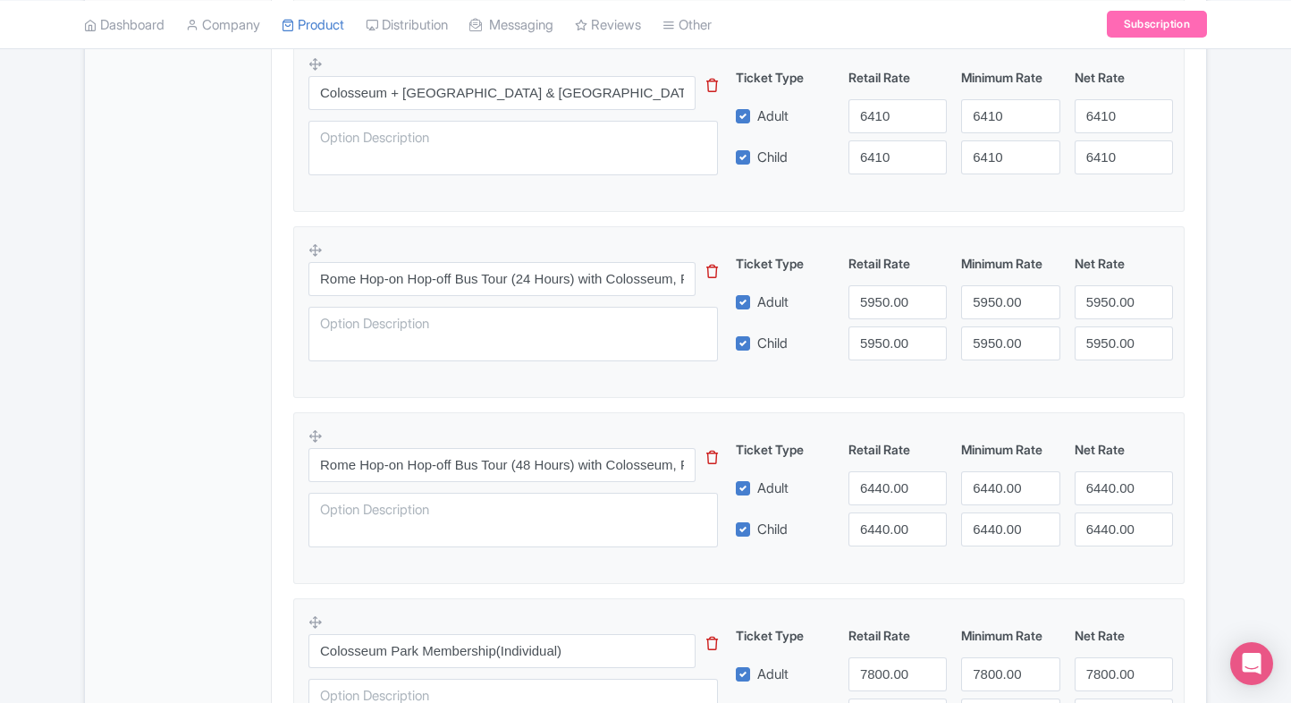
scroll to position [1825, 0]
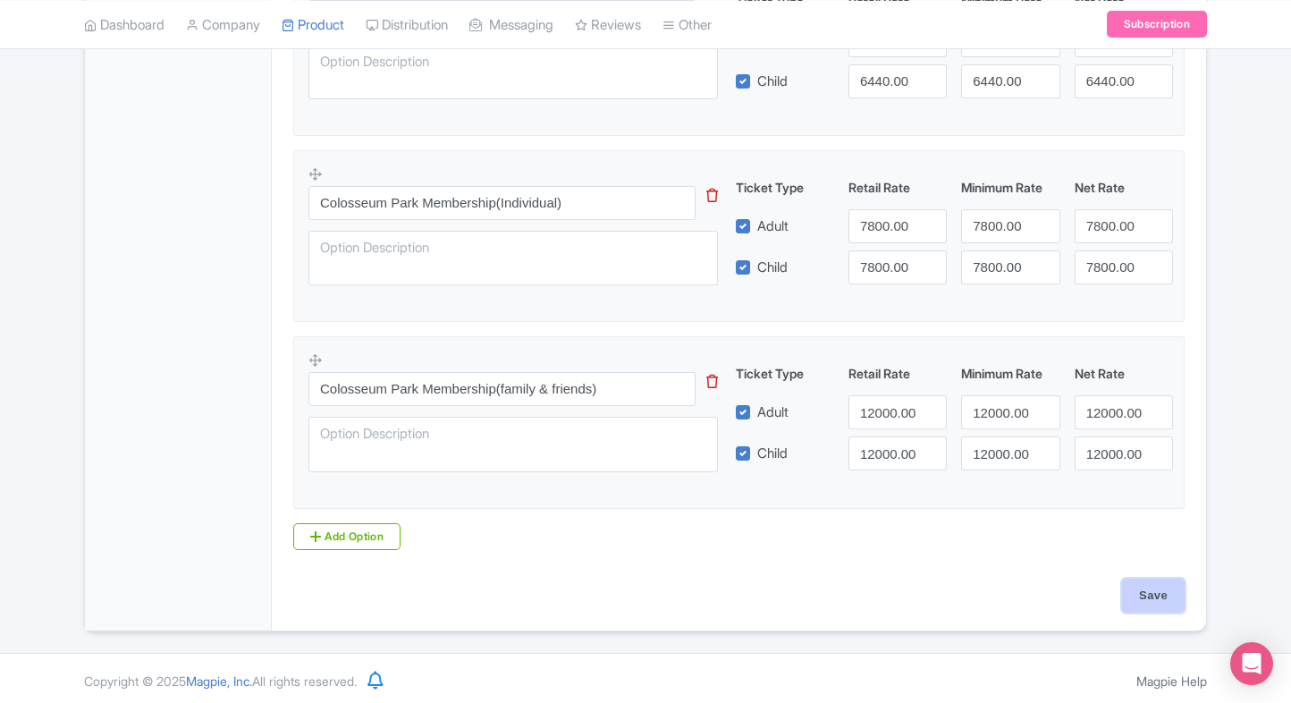
click at [1146, 582] on input "Save" at bounding box center [1153, 596] width 63 height 34
type input "Saving..."
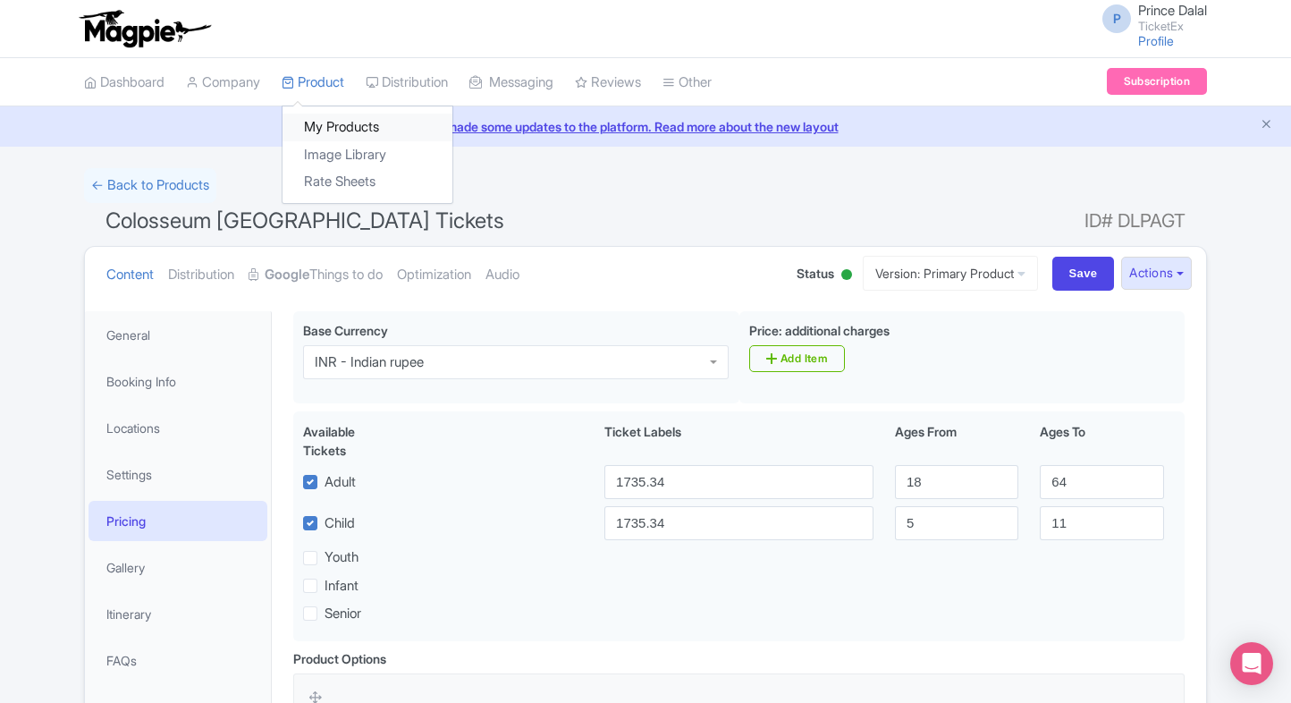
click at [322, 116] on link "My Products" at bounding box center [368, 128] width 170 height 28
